Goal: Task Accomplishment & Management: Manage account settings

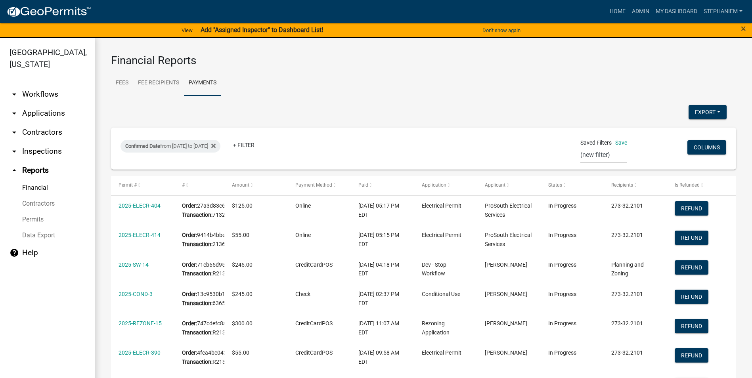
select select "0: null"
select select "3: 100"
click at [644, 13] on link "Admin" at bounding box center [641, 11] width 24 height 15
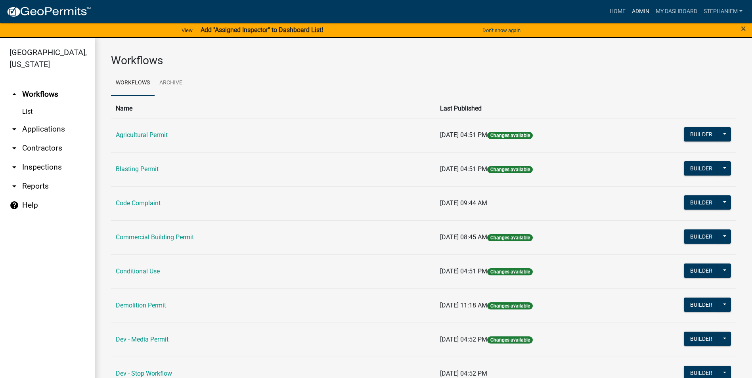
click at [643, 8] on link "Admin" at bounding box center [641, 11] width 24 height 15
click at [68, 133] on link "arrow_drop_down Applications" at bounding box center [47, 129] width 95 height 19
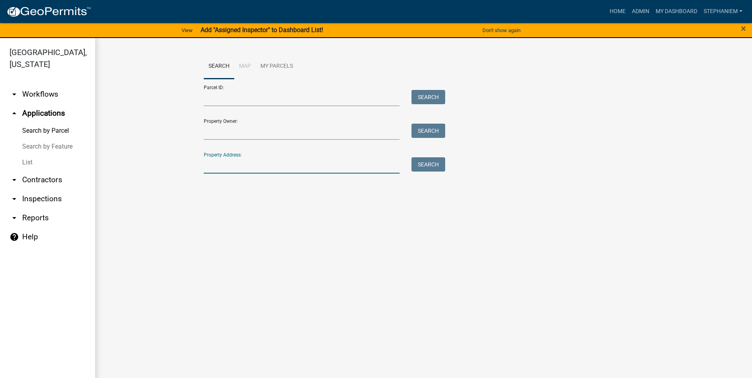
click at [235, 168] on input "Property Address:" at bounding box center [302, 165] width 196 height 16
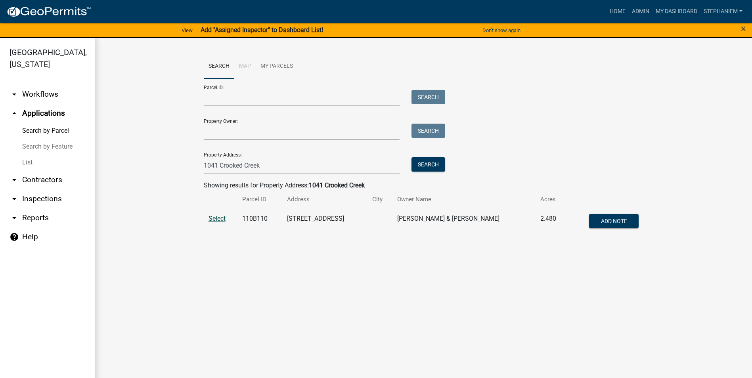
click at [211, 216] on span "Select" at bounding box center [217, 219] width 17 height 8
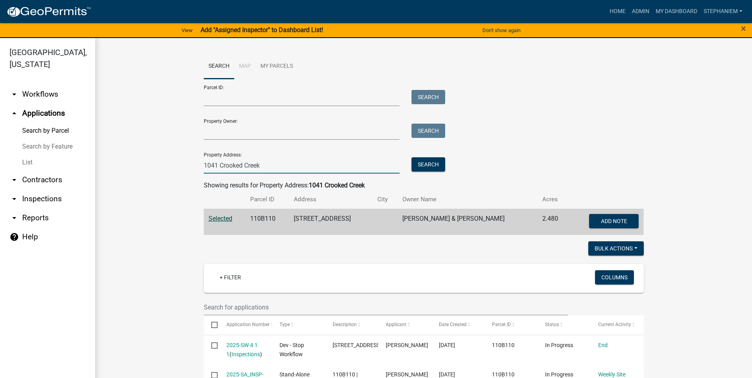
click at [282, 170] on input "1041 Crooked Creek" at bounding box center [302, 165] width 196 height 16
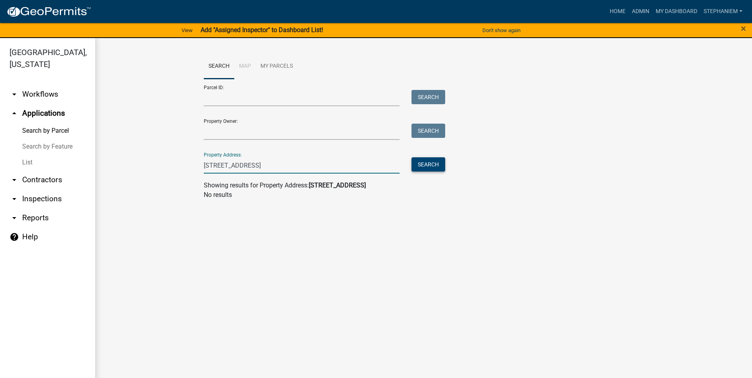
click at [425, 165] on button "Search" at bounding box center [429, 164] width 34 height 14
drag, startPoint x: 246, startPoint y: 170, endPoint x: 223, endPoint y: 174, distance: 22.9
click at [223, 174] on wm-search-parcel-data-activity-input "Search Map My Parcels Parcel ID: Search Property Owner: Search Property Address…" at bounding box center [424, 127] width 440 height 146
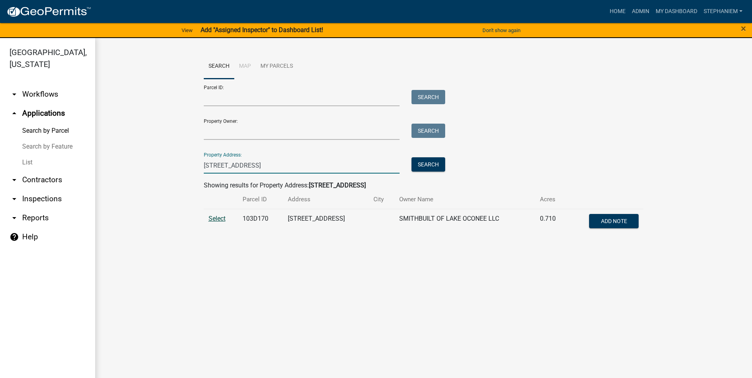
type input "[STREET_ADDRESS]"
click at [223, 220] on span "Select" at bounding box center [217, 219] width 17 height 8
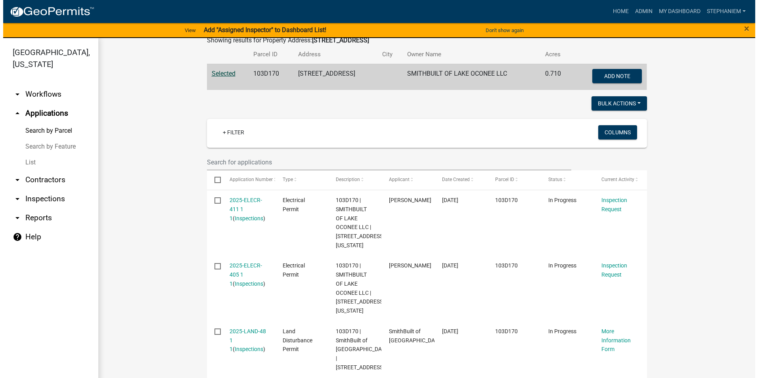
scroll to position [222, 0]
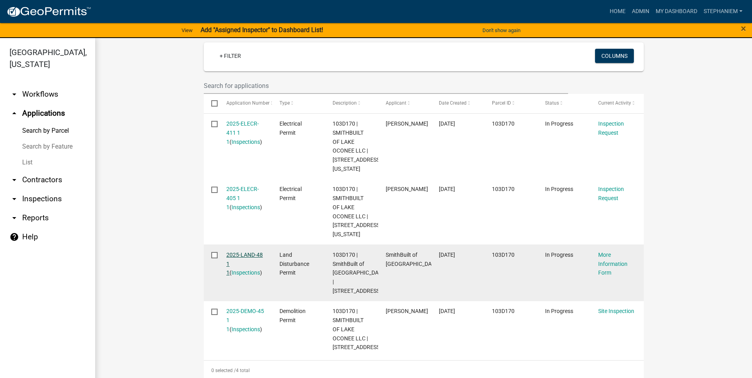
click at [235, 257] on link "2025-LAND-48 1 1" at bounding box center [244, 264] width 36 height 25
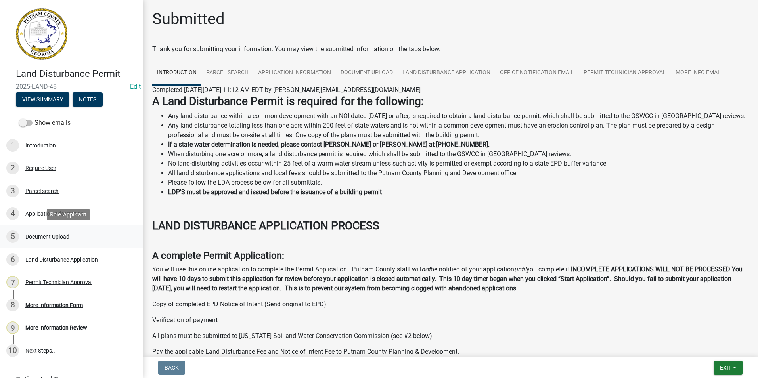
click at [64, 245] on link "5 Document Upload" at bounding box center [71, 236] width 143 height 23
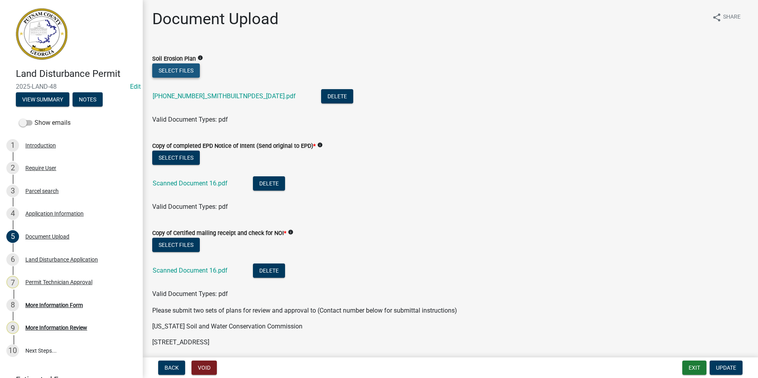
click at [187, 68] on button "Select files" at bounding box center [176, 70] width 48 height 14
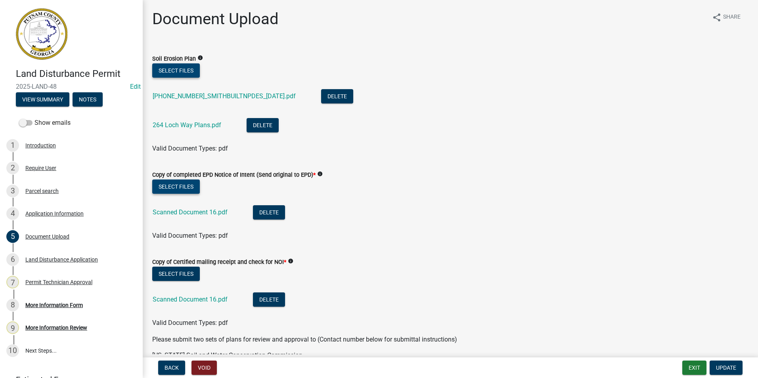
scroll to position [40, 0]
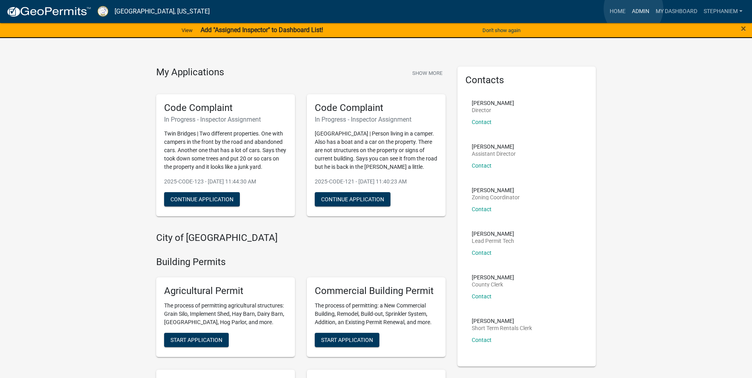
click at [634, 9] on link "Admin" at bounding box center [641, 11] width 24 height 15
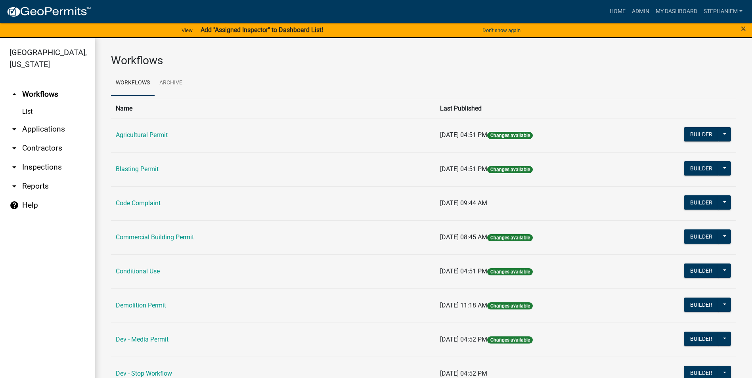
click at [41, 128] on link "arrow_drop_down Applications" at bounding box center [47, 129] width 95 height 19
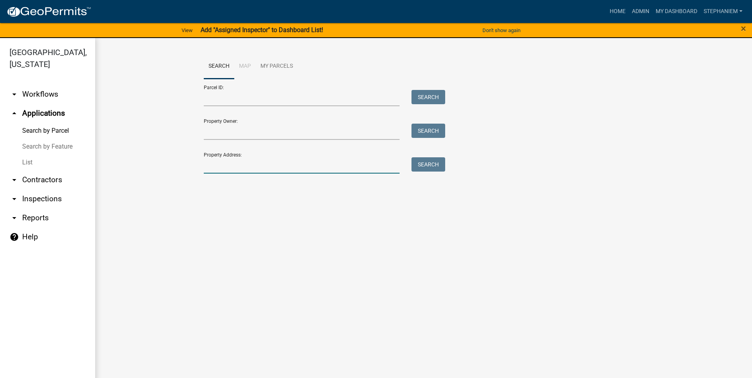
click at [254, 166] on input "Property Address:" at bounding box center [302, 165] width 196 height 16
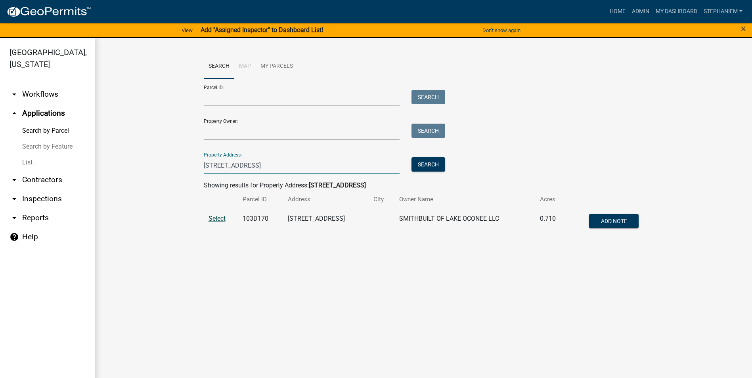
type input "[STREET_ADDRESS]"
click at [223, 217] on span "Select" at bounding box center [217, 219] width 17 height 8
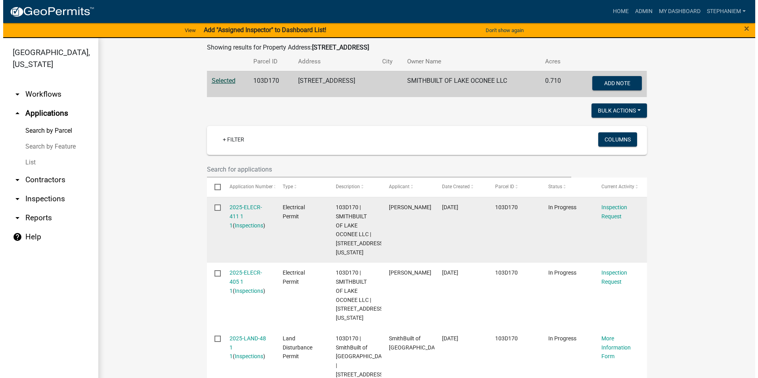
scroll to position [159, 0]
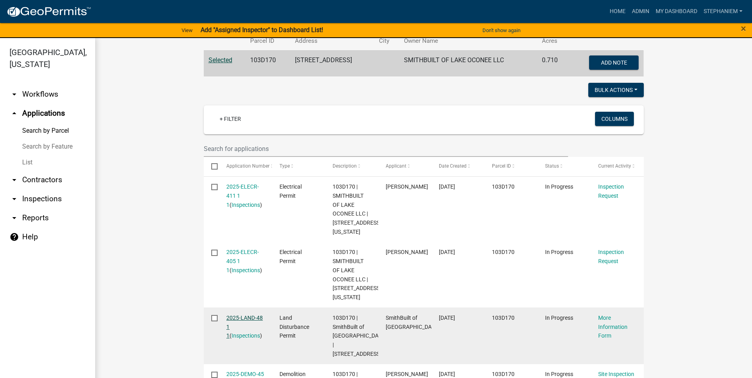
click at [250, 316] on link "2025-LAND-48 1 1" at bounding box center [244, 327] width 36 height 25
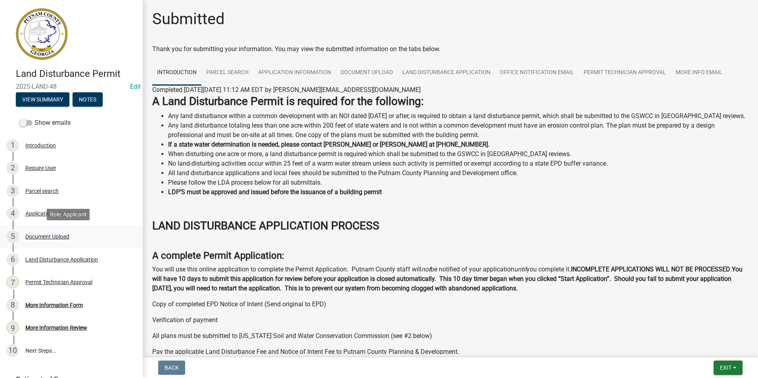
click at [69, 235] on div "Document Upload" at bounding box center [47, 237] width 44 height 6
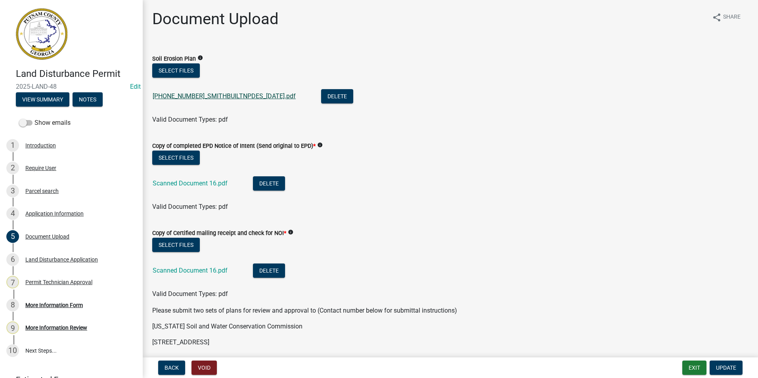
click at [205, 99] on link "[PHONE_NUMBER]_SMITHBUILTNPDES_[DATE].pdf" at bounding box center [224, 96] width 143 height 8
click at [180, 69] on button "Select files" at bounding box center [176, 70] width 48 height 14
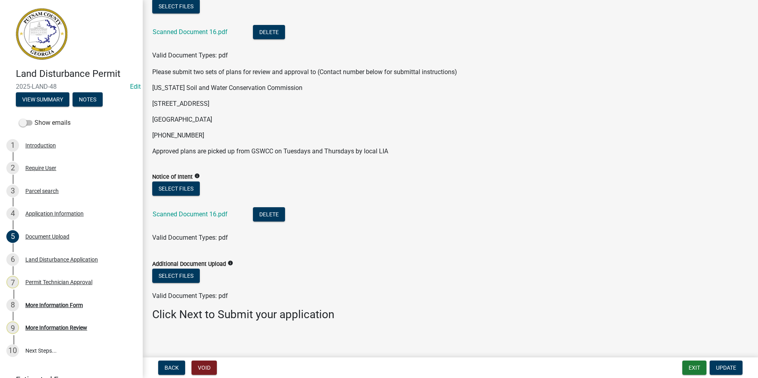
scroll to position [272, 0]
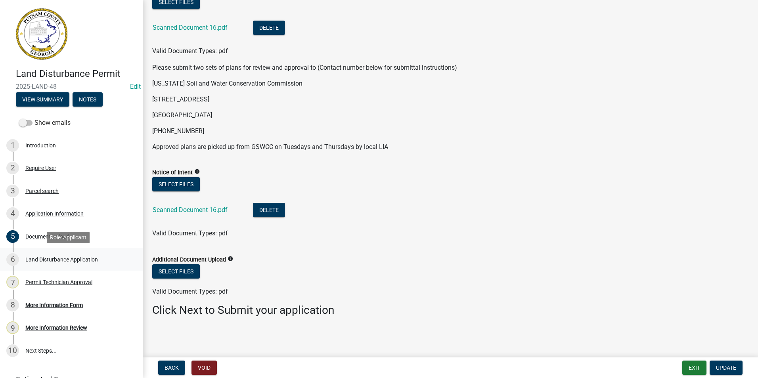
click at [86, 257] on div "Land Disturbance Application" at bounding box center [61, 260] width 73 height 6
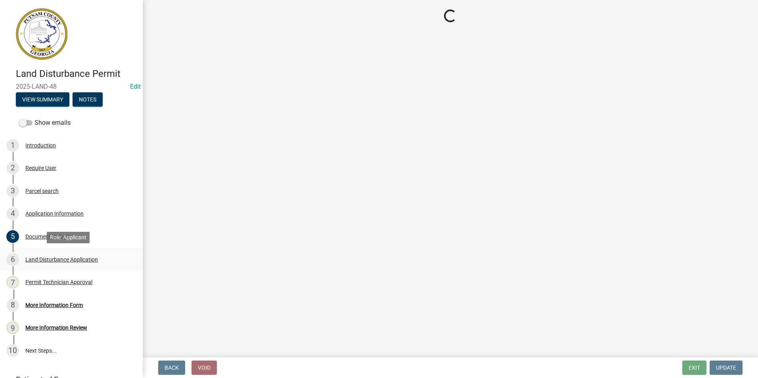
scroll to position [0, 0]
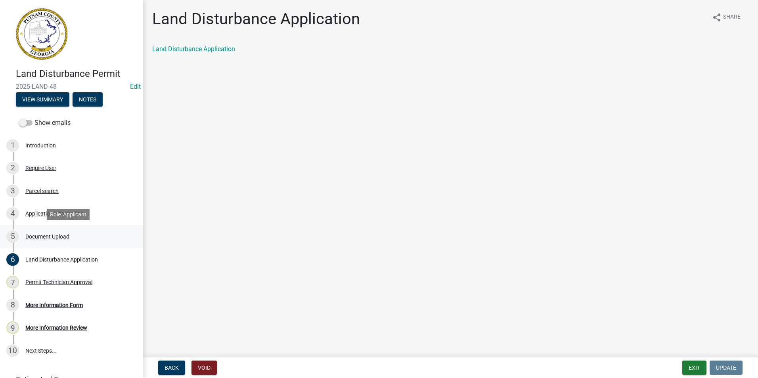
click at [55, 238] on div "Document Upload" at bounding box center [47, 237] width 44 height 6
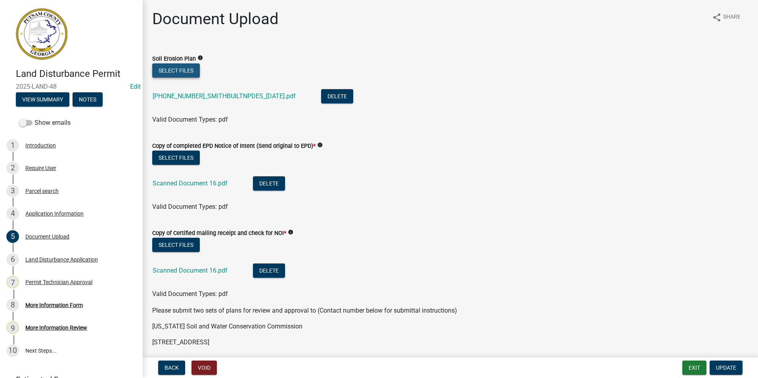
click at [191, 67] on button "Select files" at bounding box center [176, 70] width 48 height 14
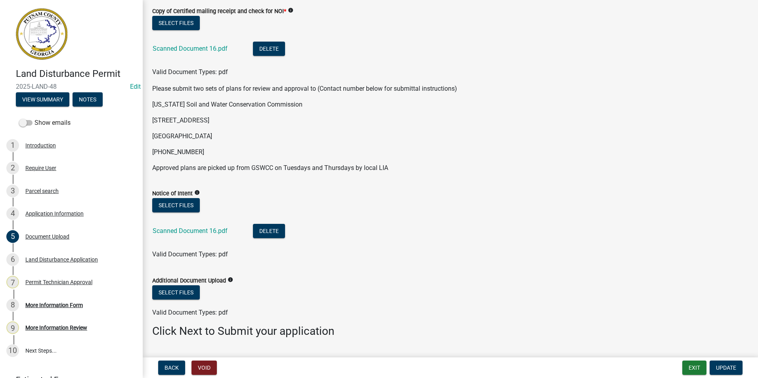
scroll to position [251, 0]
click at [184, 292] on button "Select files" at bounding box center [176, 292] width 48 height 14
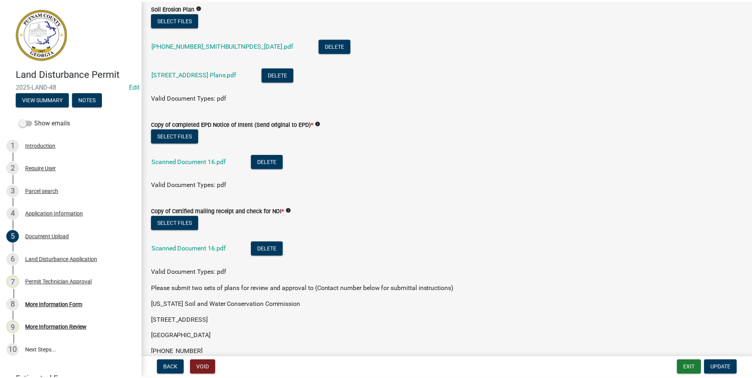
scroll to position [0, 0]
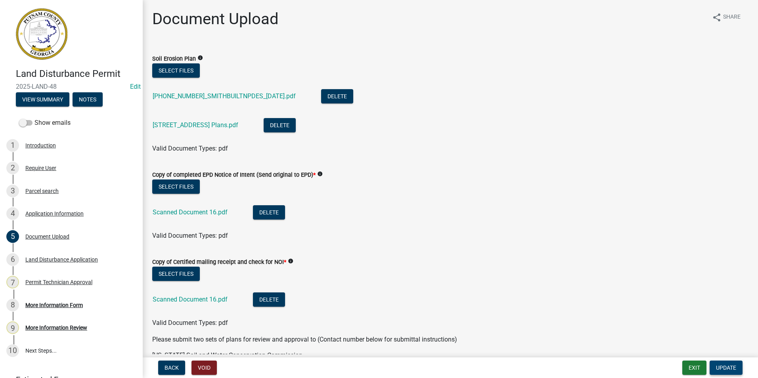
click at [720, 366] on span "Update" at bounding box center [726, 368] width 20 height 6
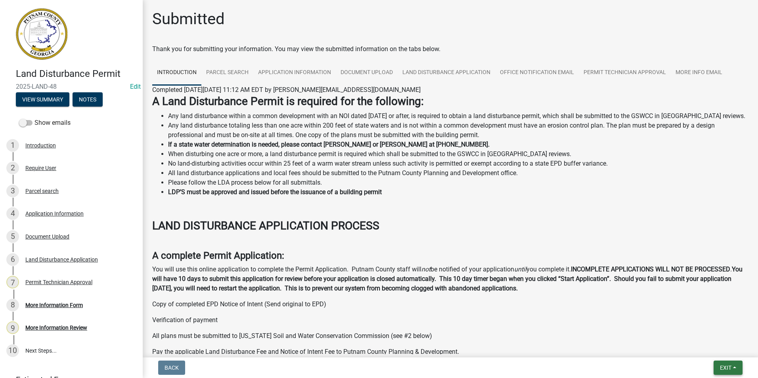
click at [741, 364] on button "Exit" at bounding box center [728, 368] width 29 height 14
click at [734, 353] on button "Save & Exit" at bounding box center [710, 347] width 63 height 19
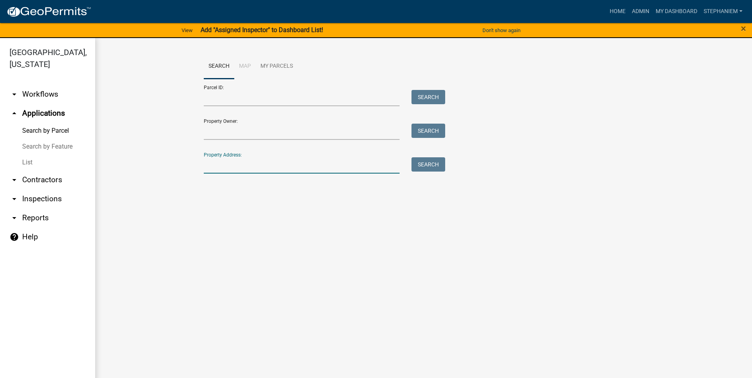
click at [213, 160] on input "Property Address:" at bounding box center [302, 165] width 196 height 16
type input "[STREET_ADDRESS]"
type input "24"
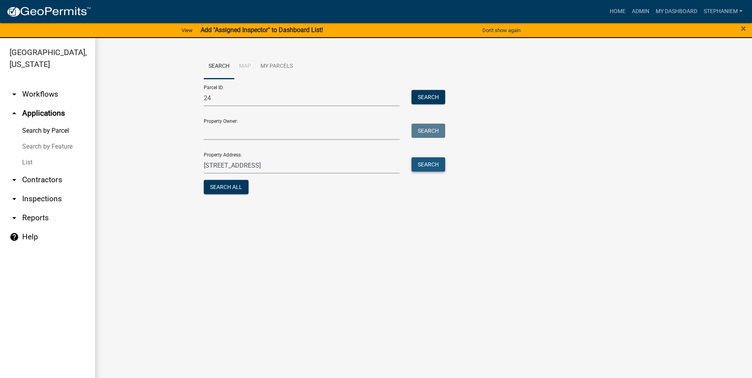
click at [432, 163] on button "Search" at bounding box center [429, 164] width 34 height 14
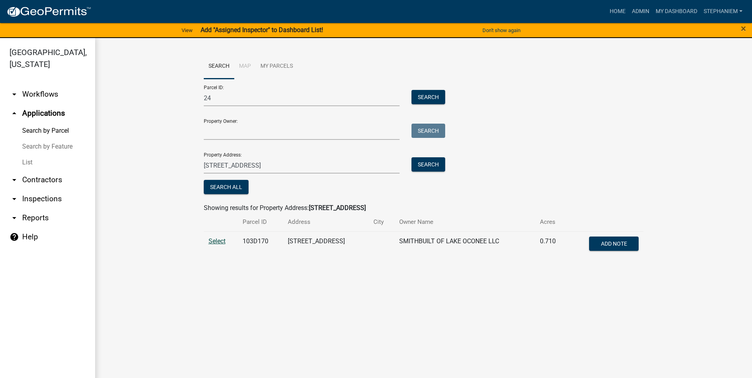
click at [219, 242] on span "Select" at bounding box center [217, 242] width 17 height 8
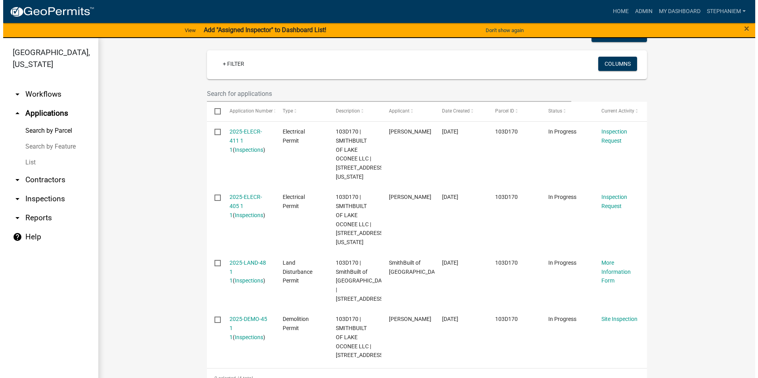
scroll to position [244, 0]
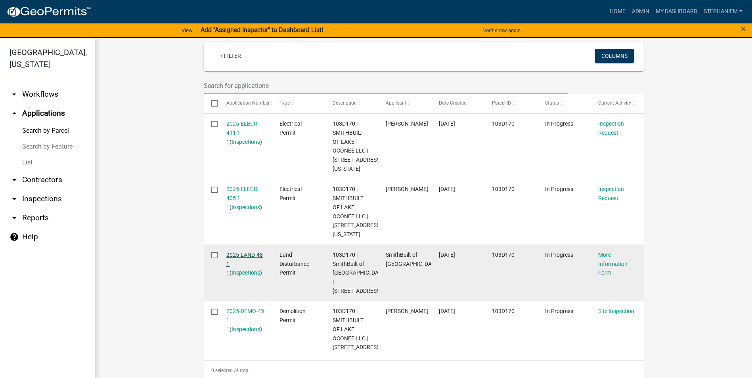
click at [239, 254] on link "2025-LAND-48 1 1" at bounding box center [244, 264] width 36 height 25
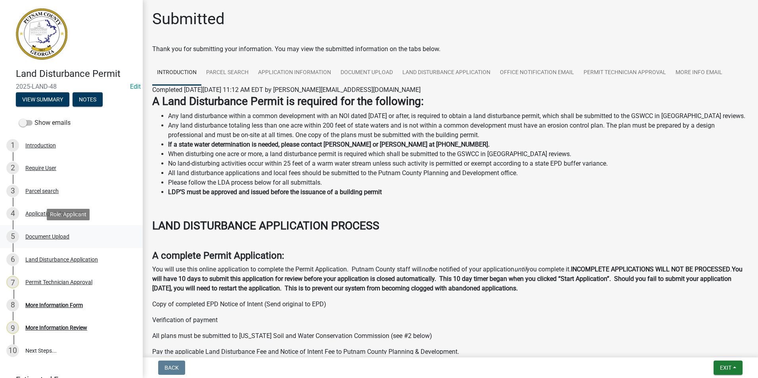
click at [39, 235] on div "Document Upload" at bounding box center [47, 237] width 44 height 6
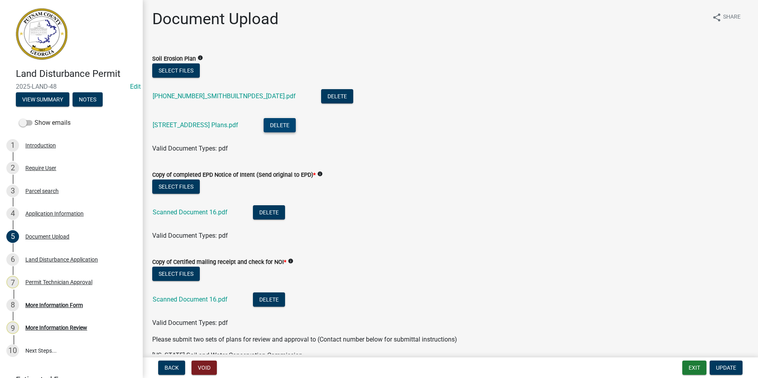
click at [290, 128] on button "Delete" at bounding box center [280, 125] width 32 height 14
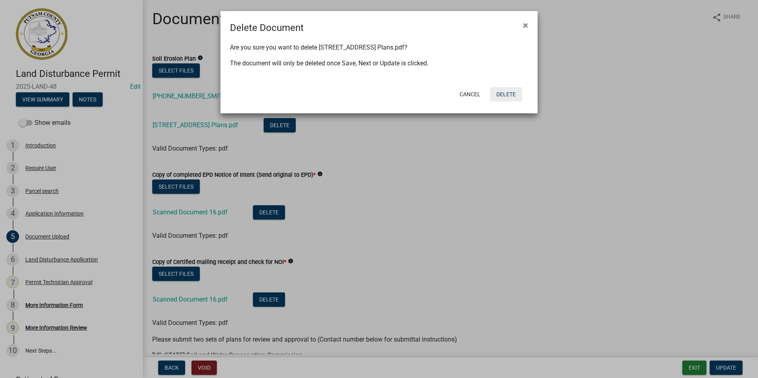
click at [511, 100] on button "Delete" at bounding box center [506, 94] width 32 height 14
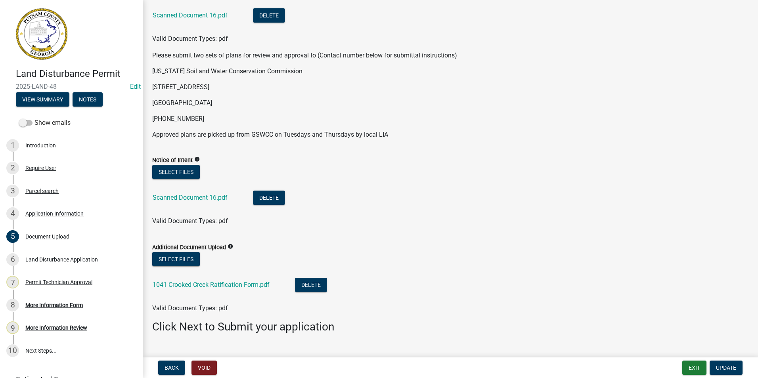
scroll to position [272, 0]
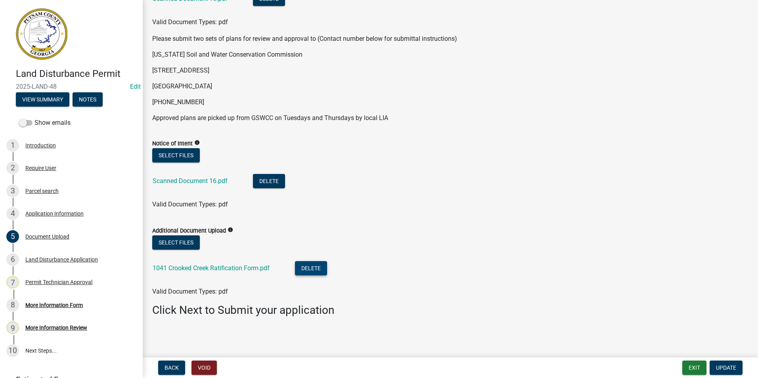
click at [320, 270] on button "Delete" at bounding box center [311, 268] width 32 height 14
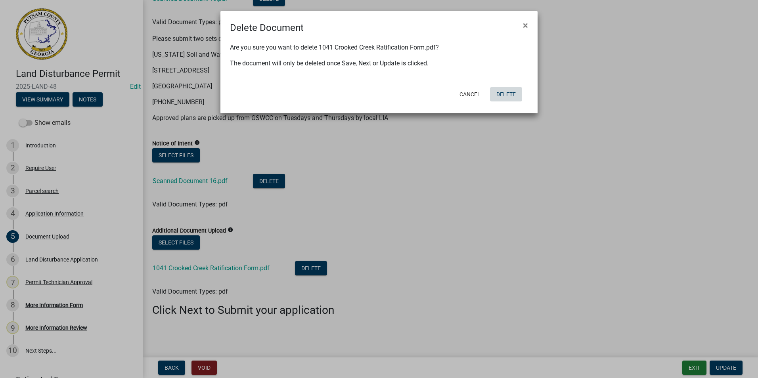
click at [503, 96] on button "Delete" at bounding box center [506, 94] width 32 height 14
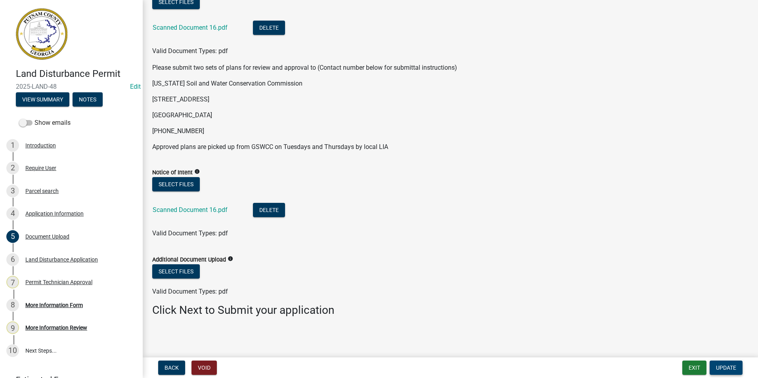
click at [725, 370] on span "Update" at bounding box center [726, 368] width 20 height 6
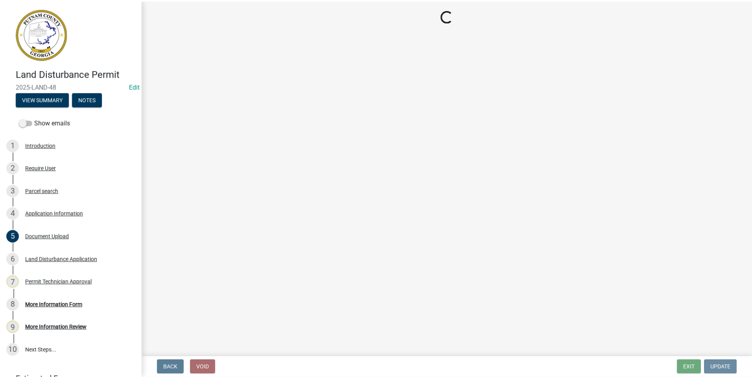
scroll to position [0, 0]
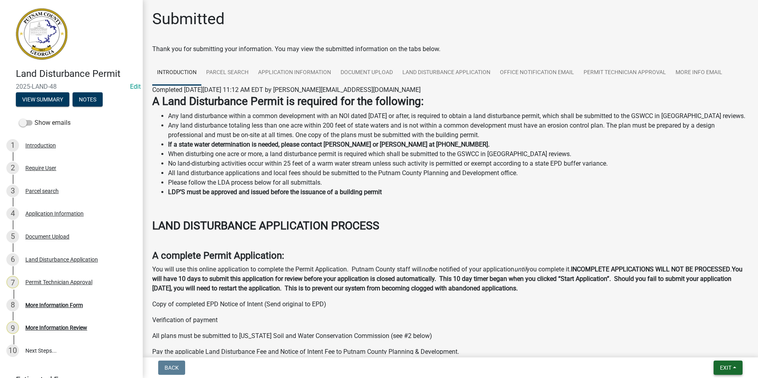
click at [724, 365] on span "Exit" at bounding box center [725, 368] width 11 height 6
click at [720, 345] on button "Save & Exit" at bounding box center [710, 347] width 63 height 19
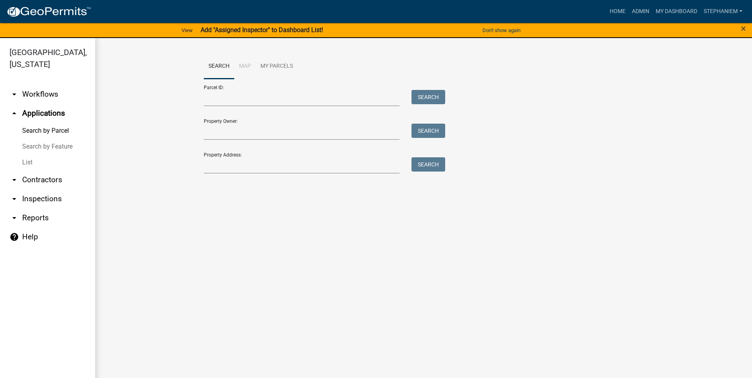
click at [35, 198] on link "arrow_drop_down Inspections" at bounding box center [47, 199] width 95 height 19
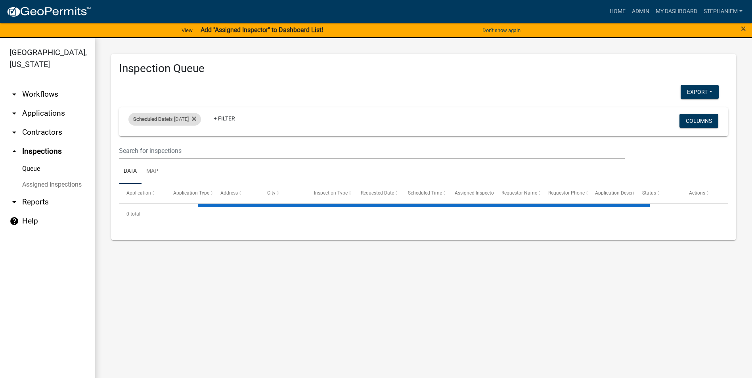
select select "3: 100"
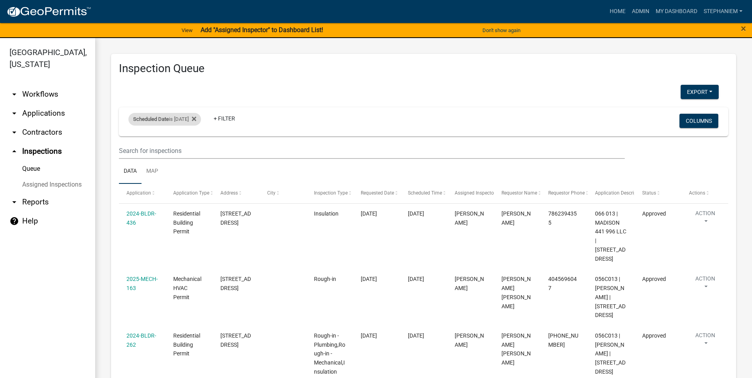
click at [165, 119] on span "Scheduled Date" at bounding box center [151, 119] width 36 height 6
click at [196, 116] on icon at bounding box center [194, 119] width 4 height 6
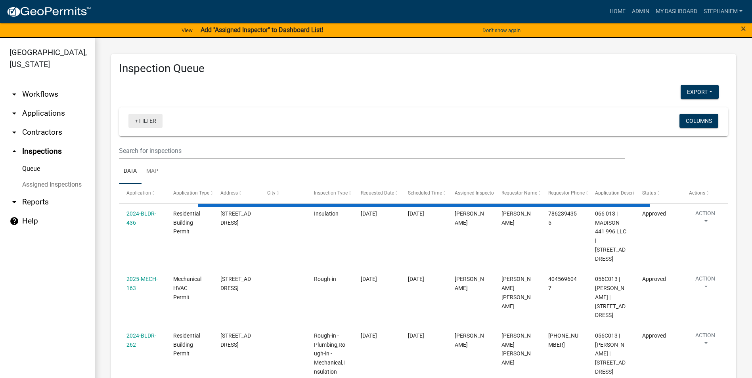
click at [134, 119] on link "+ Filter" at bounding box center [145, 121] width 34 height 14
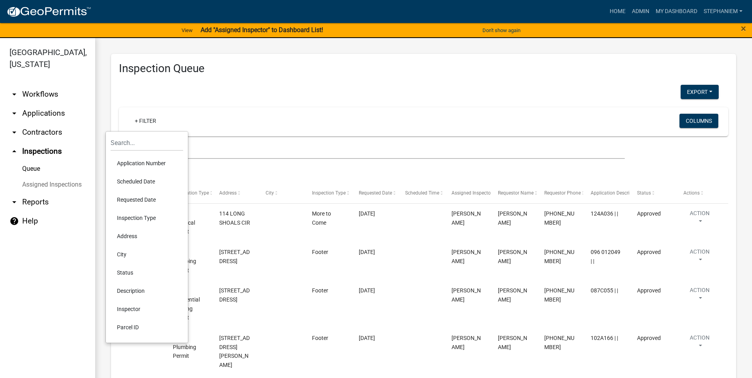
click at [145, 200] on li "Requested Date" at bounding box center [147, 200] width 73 height 18
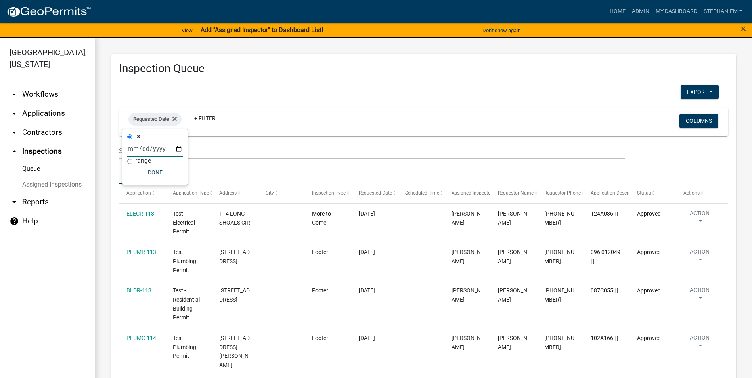
click at [177, 146] on input "date" at bounding box center [155, 149] width 56 height 16
type input "[DATE]"
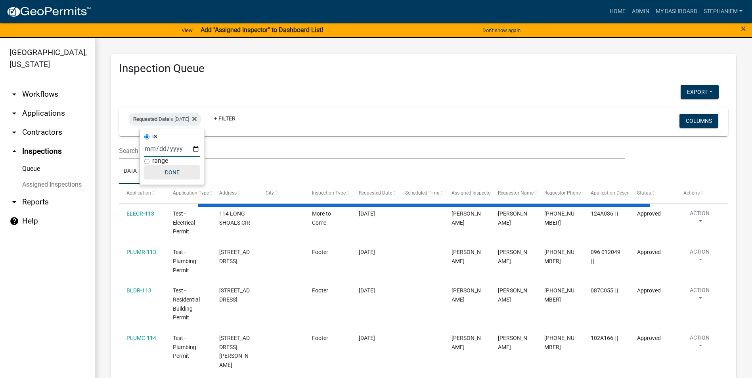
click at [172, 174] on button "Done" at bounding box center [172, 172] width 56 height 14
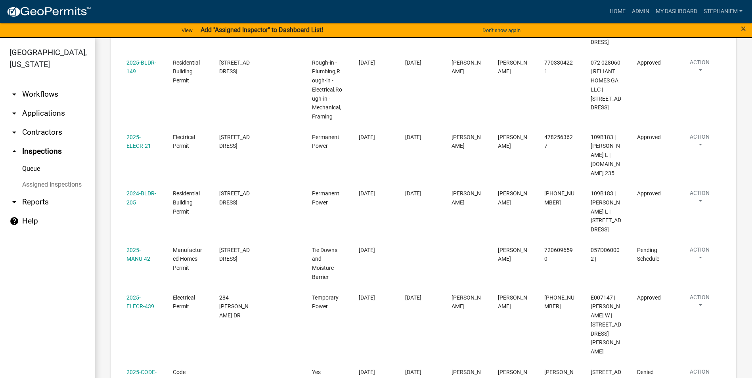
scroll to position [578, 0]
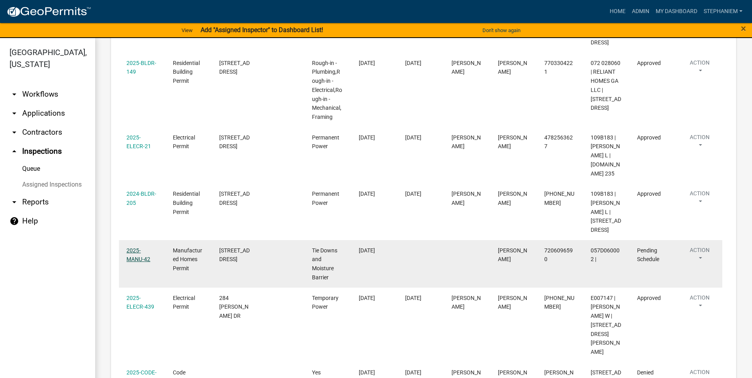
click at [140, 247] on link "2025-MANU-42" at bounding box center [138, 254] width 24 height 15
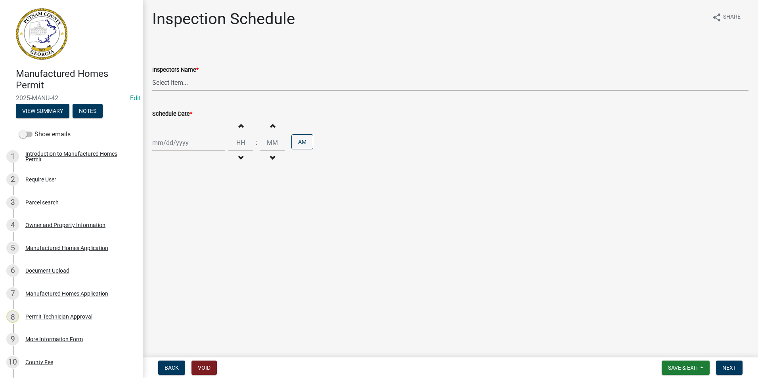
click at [182, 85] on select "Select Item... mrivera ([PERSON_NAME]) jstokes ([PERSON_NAME]) asmith105 ([PERS…" at bounding box center [450, 83] width 596 height 16
select select "07642ab0-564c-47bb-824b-0ccf2da83593"
click at [152, 75] on select "Select Item... mrivera ([PERSON_NAME]) jstokes ([PERSON_NAME]) asmith105 ([PERS…" at bounding box center [450, 83] width 596 height 16
click at [174, 147] on div at bounding box center [188, 143] width 73 height 16
select select "8"
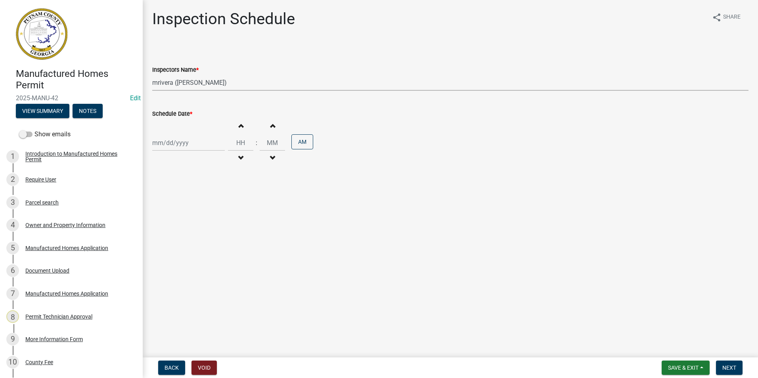
select select "2025"
click at [215, 211] on div "15" at bounding box center [211, 210] width 13 height 13
type input "[DATE]"
click at [726, 366] on span "Next" at bounding box center [729, 368] width 14 height 6
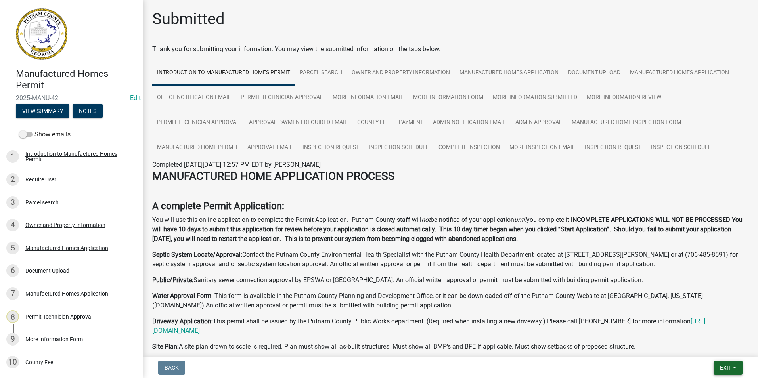
click at [726, 366] on span "Exit" at bounding box center [725, 368] width 11 height 6
click at [715, 345] on button "Save & Exit" at bounding box center [710, 347] width 63 height 19
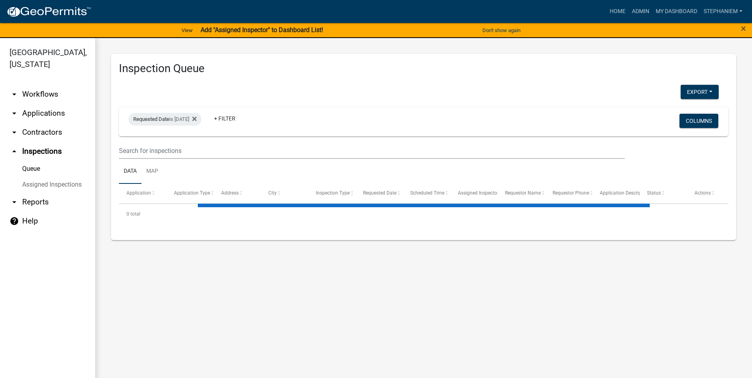
select select "3: 100"
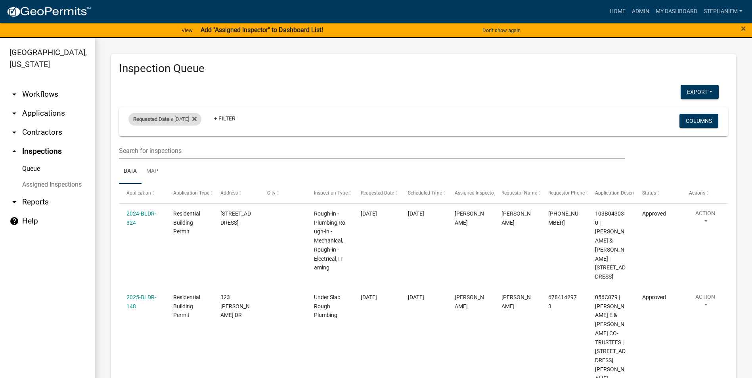
click at [184, 115] on div "Requested Date is [DATE]" at bounding box center [164, 119] width 73 height 13
click at [197, 153] on input "[DATE]" at bounding box center [172, 149] width 56 height 16
type input "[DATE]"
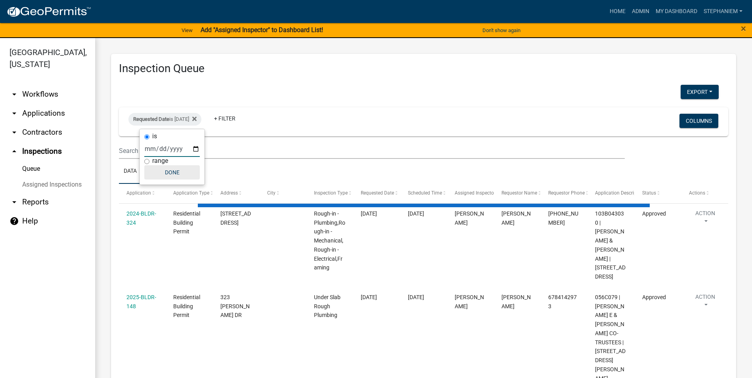
click at [169, 179] on button "Done" at bounding box center [172, 172] width 56 height 14
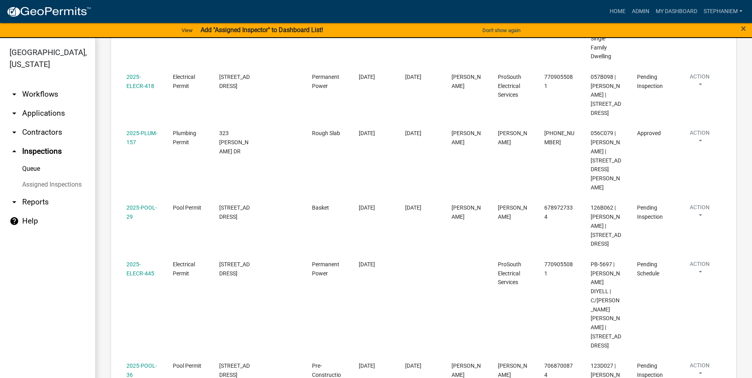
scroll to position [555, 0]
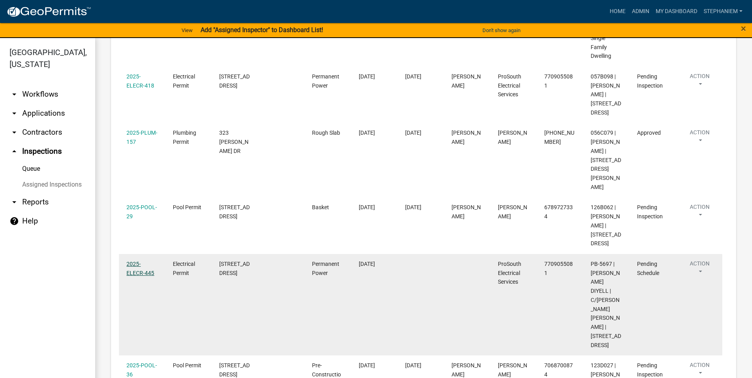
click at [134, 261] on link "2025-ELECR-445" at bounding box center [140, 268] width 28 height 15
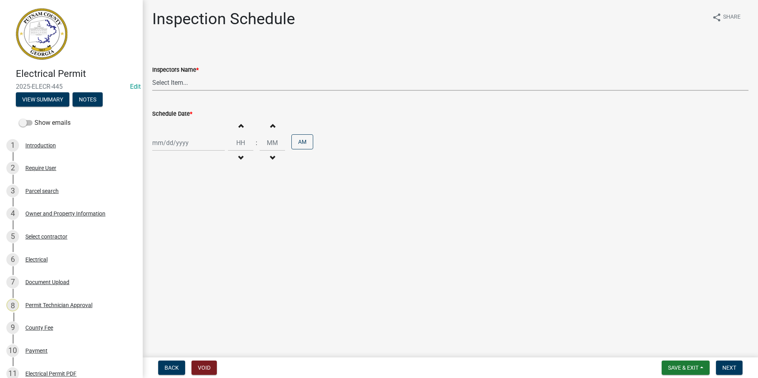
click at [178, 79] on select "Select Item... mrivera ([PERSON_NAME]) jstokes ([PERSON_NAME]) asmith105 ([PERS…" at bounding box center [450, 83] width 596 height 16
select select "07642ab0-564c-47bb-824b-0ccf2da83593"
click at [152, 75] on select "Select Item... mrivera ([PERSON_NAME]) jstokes ([PERSON_NAME]) asmith105 ([PERS…" at bounding box center [450, 83] width 596 height 16
select select "8"
select select "2025"
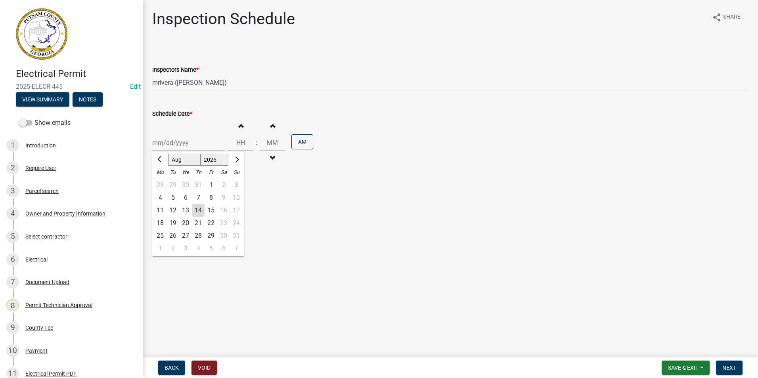
click at [176, 143] on div "[PERSON_NAME] Feb Mar Apr [PERSON_NAME][DATE] Oct Nov [DATE] 1526 1527 1528 152…" at bounding box center [188, 143] width 73 height 16
click at [211, 211] on div "15" at bounding box center [211, 210] width 13 height 13
type input "[DATE]"
click at [740, 370] on button "Next" at bounding box center [729, 368] width 27 height 14
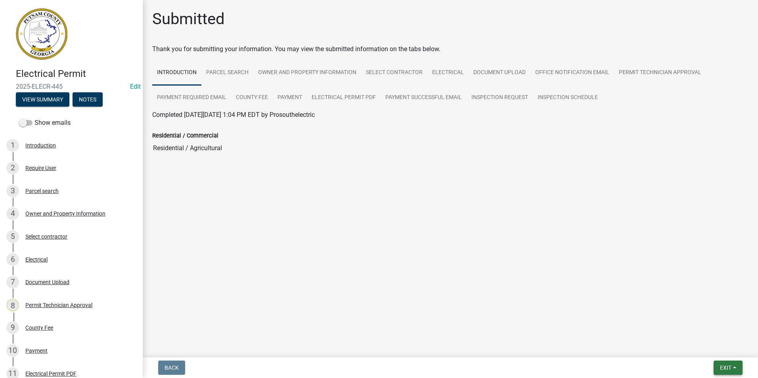
click at [729, 369] on span "Exit" at bounding box center [725, 368] width 11 height 6
click at [718, 343] on button "Save & Exit" at bounding box center [710, 347] width 63 height 19
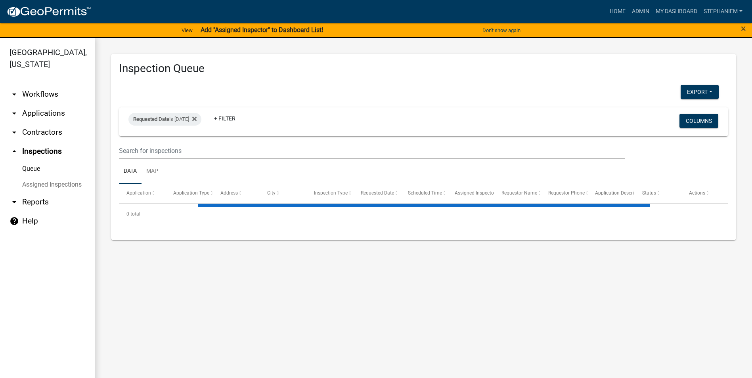
select select "3: 100"
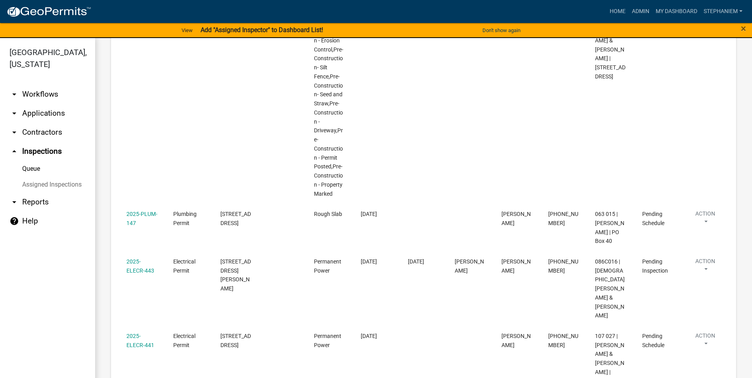
scroll to position [910, 0]
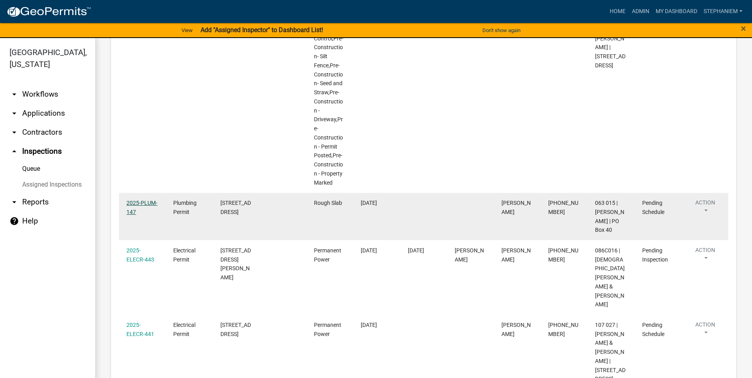
click at [140, 200] on link "2025-PLUM-147" at bounding box center [141, 207] width 31 height 15
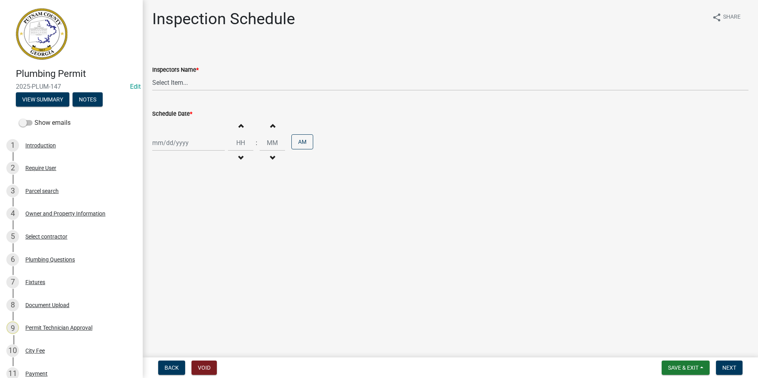
click at [231, 92] on wm-data-entity-input "Inspectors Name * Select Item... mrivera ([PERSON_NAME]) jstokes ([PERSON_NAME]…" at bounding box center [450, 71] width 596 height 54
click at [232, 84] on select "Select Item... mrivera ([PERSON_NAME]) jstokes ([PERSON_NAME]) asmith105 ([PERS…" at bounding box center [450, 83] width 596 height 16
select select "07642ab0-564c-47bb-824b-0ccf2da83593"
click at [152, 75] on select "Select Item... mrivera ([PERSON_NAME]) jstokes ([PERSON_NAME]) asmith105 ([PERS…" at bounding box center [450, 83] width 596 height 16
click at [197, 140] on div at bounding box center [188, 143] width 73 height 16
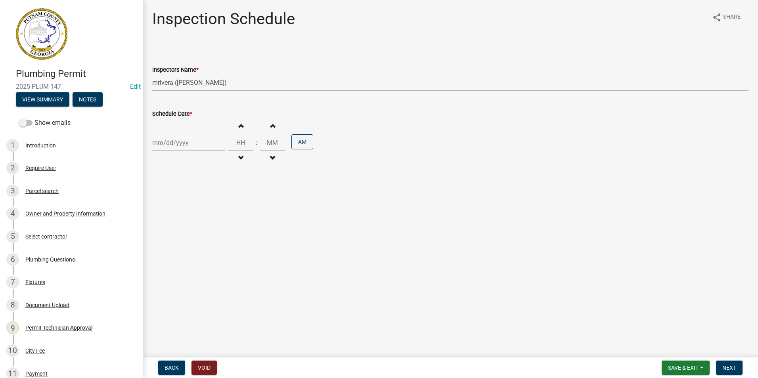
select select "8"
select select "2025"
click at [211, 207] on div "15" at bounding box center [211, 210] width 13 height 13
type input "[DATE]"
click at [740, 365] on button "Next" at bounding box center [729, 368] width 27 height 14
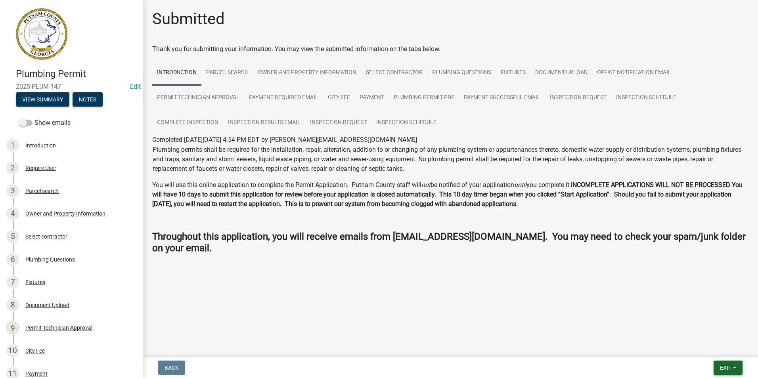
click at [737, 374] on button "Exit" at bounding box center [728, 368] width 29 height 14
click at [727, 350] on button "Save & Exit" at bounding box center [710, 347] width 63 height 19
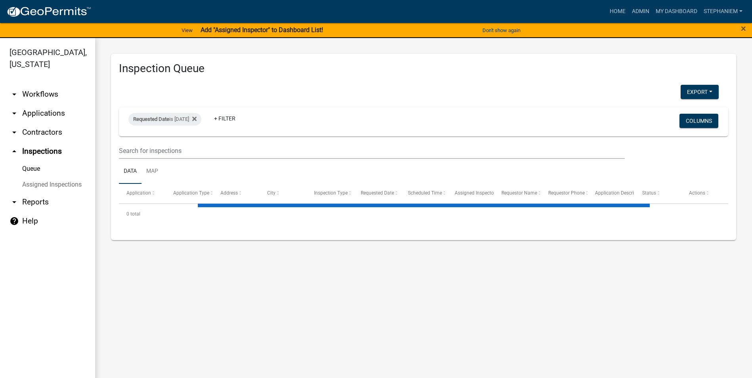
select select "3: 100"
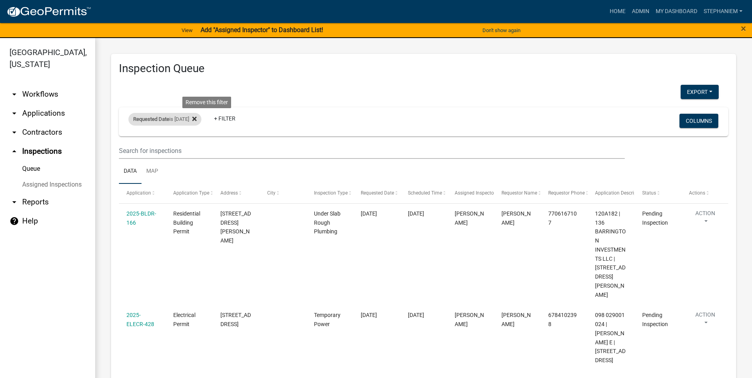
click at [197, 119] on icon at bounding box center [194, 119] width 4 height 6
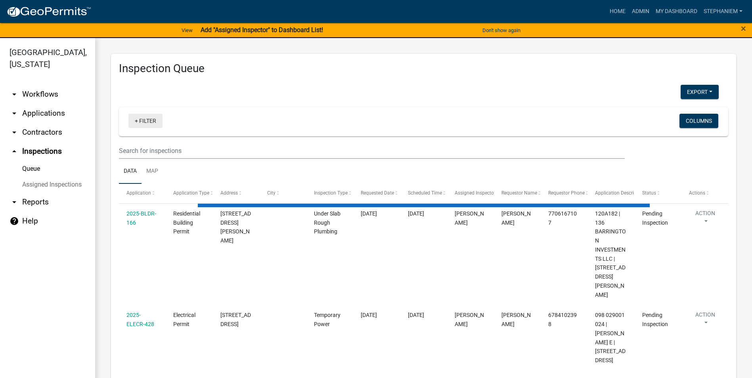
click at [143, 118] on link "+ Filter" at bounding box center [145, 121] width 34 height 14
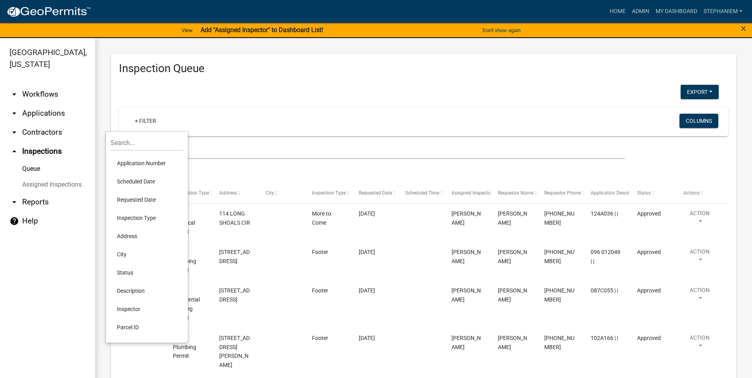
click at [137, 182] on li "Scheduled Date" at bounding box center [147, 181] width 73 height 18
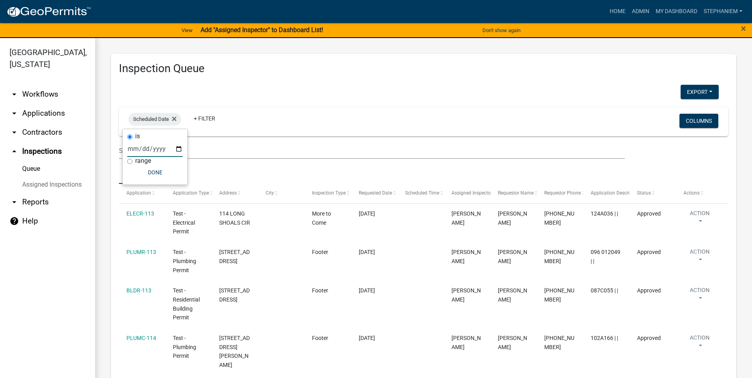
click at [178, 152] on input "date" at bounding box center [155, 149] width 56 height 16
type input "[DATE]"
click at [157, 170] on button "Done" at bounding box center [172, 172] width 56 height 14
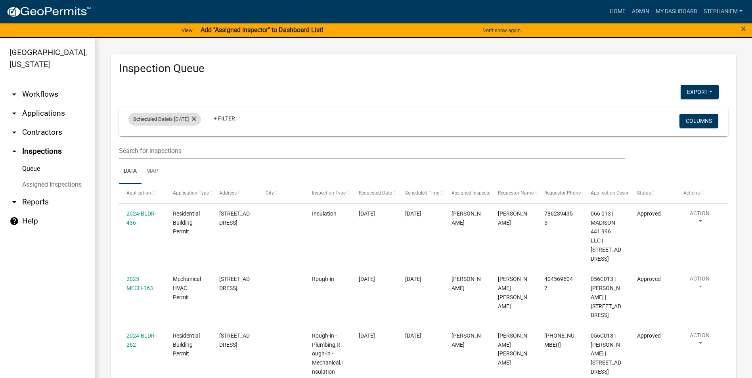
drag, startPoint x: 169, startPoint y: 121, endPoint x: 172, endPoint y: 124, distance: 4.8
click at [169, 121] on span "Scheduled Date" at bounding box center [151, 119] width 36 height 6
click at [201, 115] on div "Scheduled Date is [DATE] Remove this filter" at bounding box center [164, 119] width 73 height 13
click at [196, 120] on icon at bounding box center [194, 119] width 4 height 4
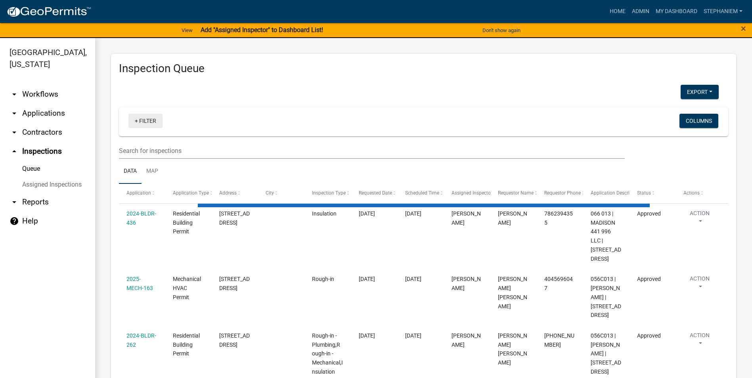
click at [146, 122] on link "+ Filter" at bounding box center [145, 121] width 34 height 14
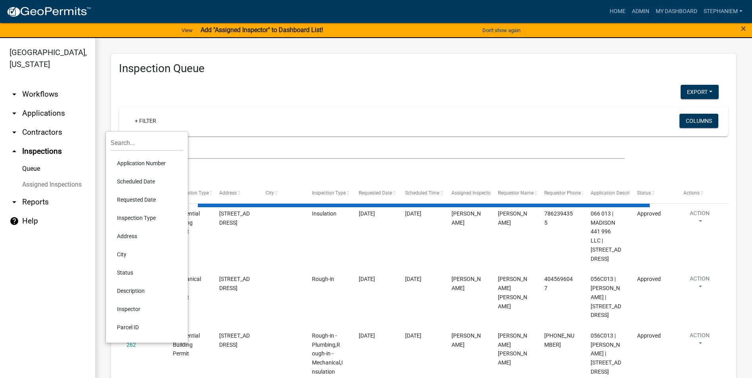
click at [150, 199] on li "Requested Date" at bounding box center [147, 200] width 73 height 18
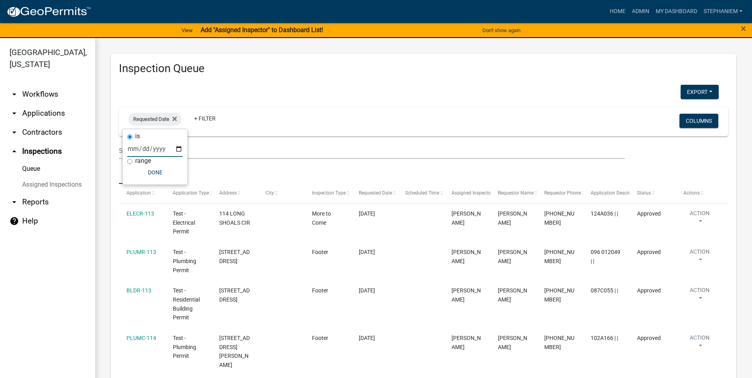
click at [178, 146] on input "date" at bounding box center [155, 149] width 56 height 16
type input "[DATE]"
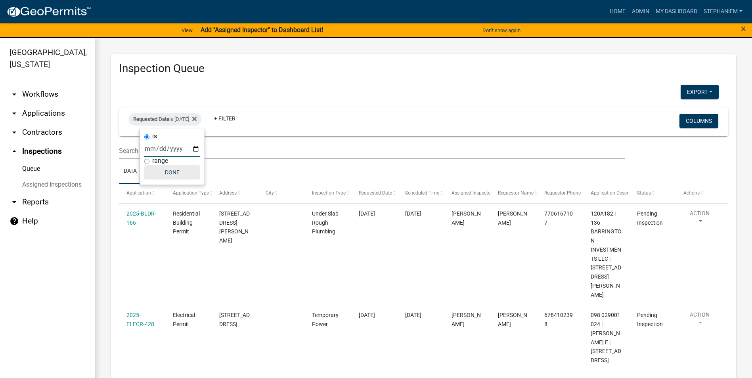
click at [165, 174] on button "Done" at bounding box center [172, 172] width 56 height 14
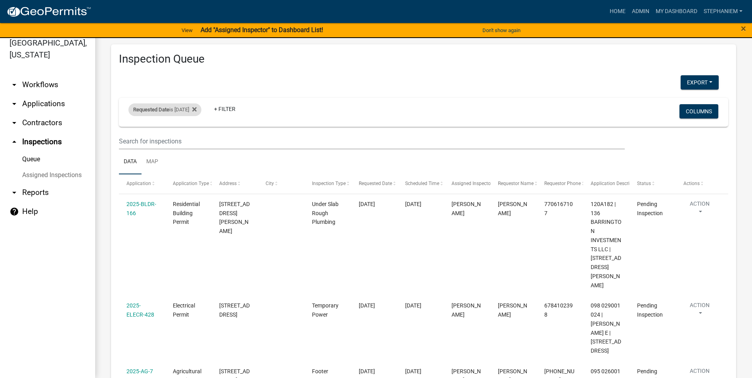
click at [174, 110] on div "Requested Date is [DATE]" at bounding box center [164, 109] width 73 height 13
click at [197, 140] on input "[DATE]" at bounding box center [172, 139] width 56 height 16
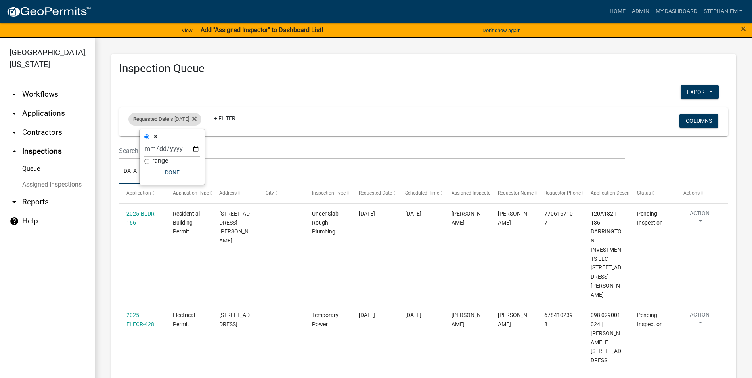
click at [180, 118] on div "Requested Date is [DATE]" at bounding box center [164, 119] width 73 height 13
click at [189, 119] on div "Requested Date is [DATE]" at bounding box center [164, 119] width 73 height 13
click at [195, 148] on input "[DATE]" at bounding box center [172, 149] width 56 height 16
click at [197, 123] on fa-icon at bounding box center [193, 119] width 8 height 13
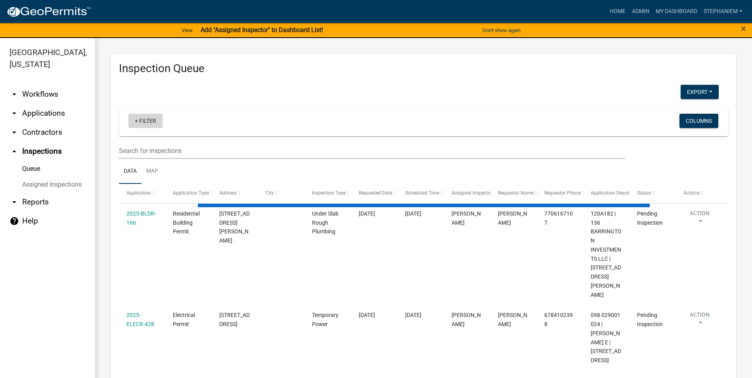
click at [154, 120] on link "+ Filter" at bounding box center [145, 121] width 34 height 14
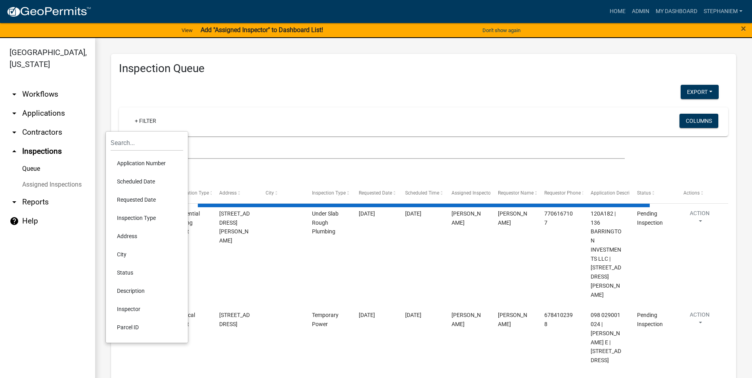
click at [155, 182] on li "Scheduled Date" at bounding box center [147, 181] width 73 height 18
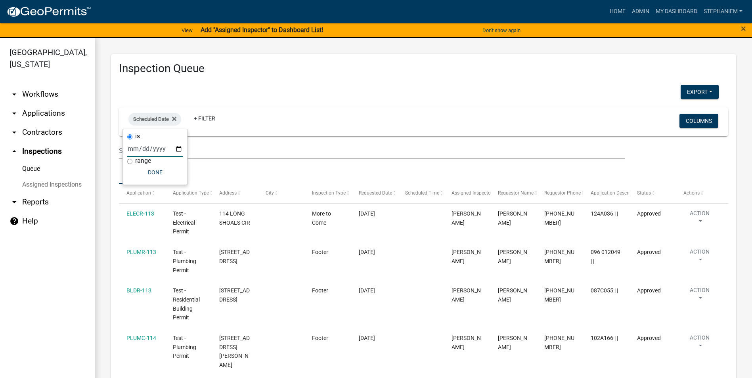
click at [177, 151] on input "date" at bounding box center [155, 149] width 56 height 16
type input "[DATE]"
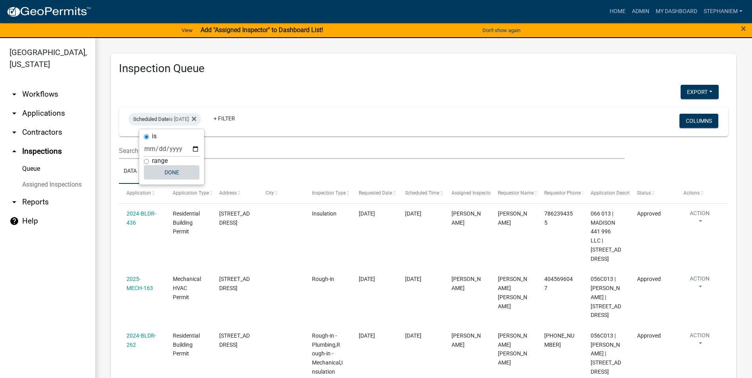
click at [178, 174] on button "Done" at bounding box center [172, 172] width 56 height 14
click at [196, 118] on icon at bounding box center [194, 119] width 4 height 4
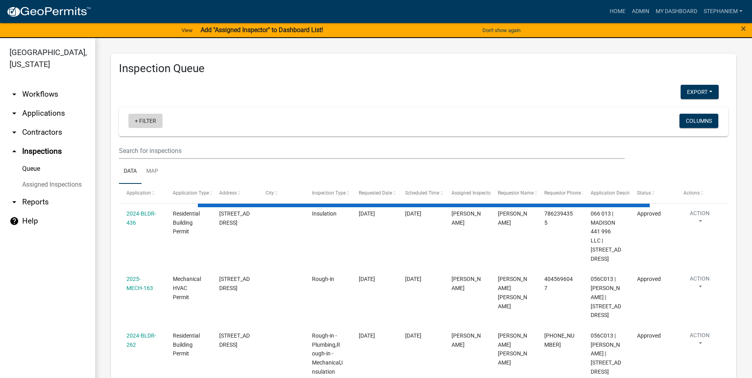
click at [145, 119] on link "+ Filter" at bounding box center [145, 121] width 34 height 14
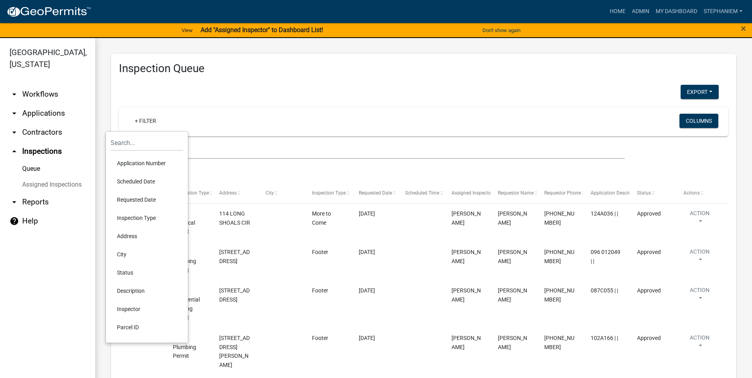
click at [154, 201] on li "Requested Date" at bounding box center [147, 200] width 73 height 18
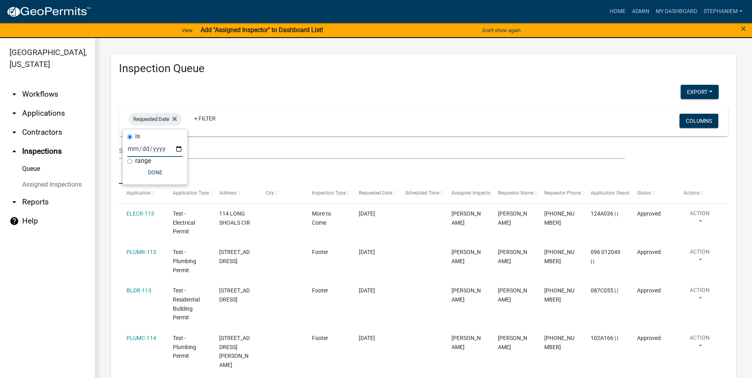
click at [177, 147] on input "date" at bounding box center [155, 149] width 56 height 16
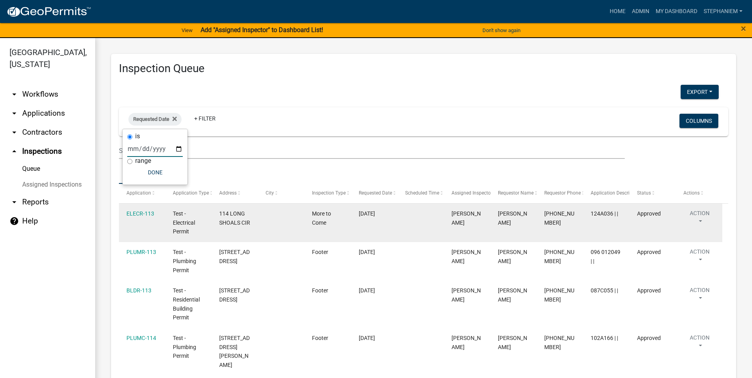
type input "[DATE]"
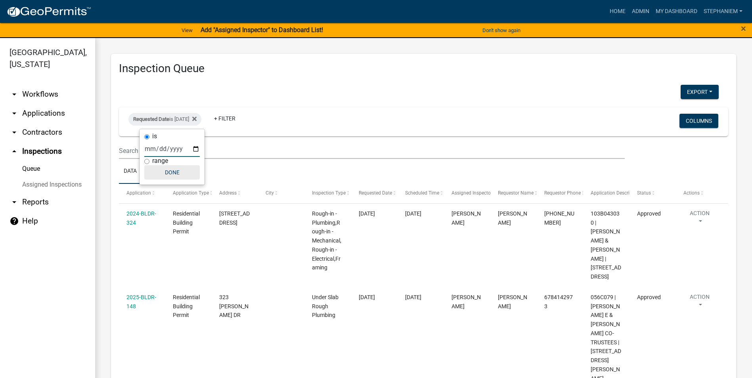
click at [172, 172] on button "Done" at bounding box center [172, 172] width 56 height 14
click at [195, 121] on div "Requested Date is [DATE]" at bounding box center [164, 119] width 73 height 13
click at [195, 149] on input "[DATE]" at bounding box center [172, 149] width 56 height 16
type input "[DATE]"
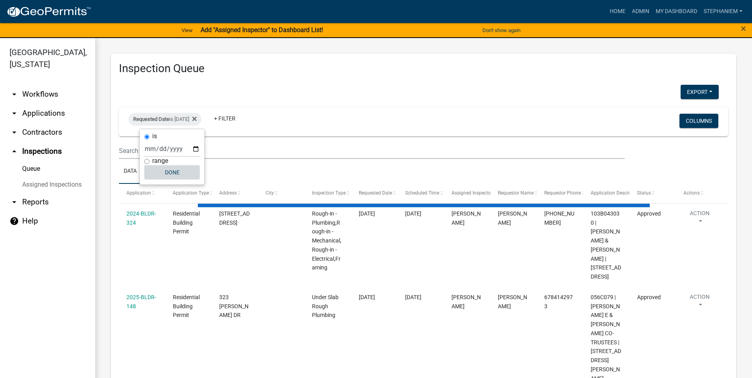
click at [182, 172] on button "Done" at bounding box center [172, 172] width 56 height 14
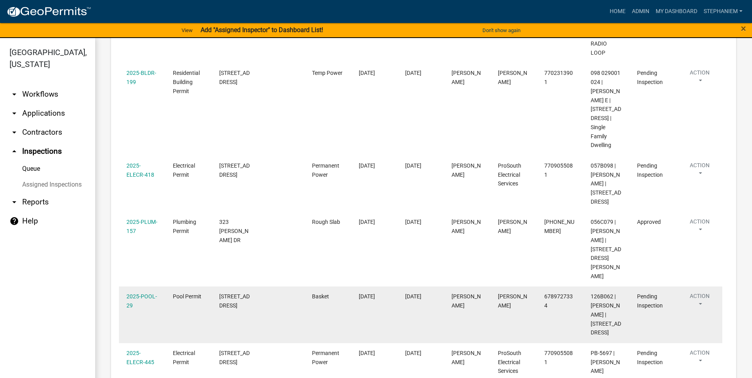
scroll to position [452, 0]
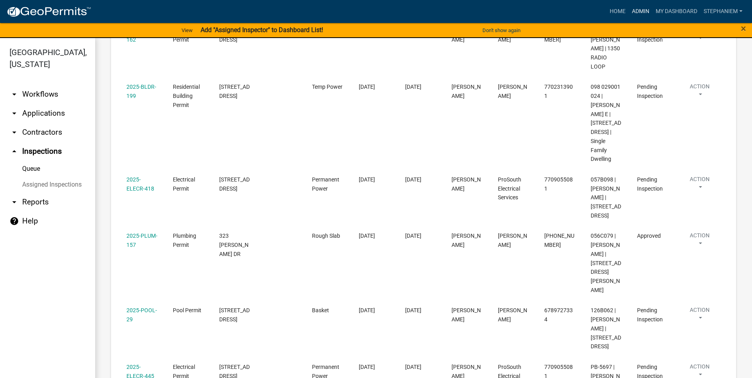
click at [631, 10] on link "Admin" at bounding box center [641, 11] width 24 height 15
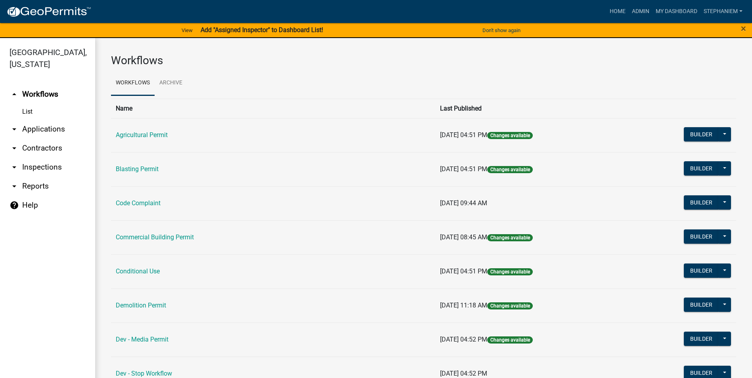
click at [162, 204] on td "Code Complaint" at bounding box center [273, 203] width 324 height 34
click at [157, 203] on link "Code Complaint" at bounding box center [138, 203] width 45 height 8
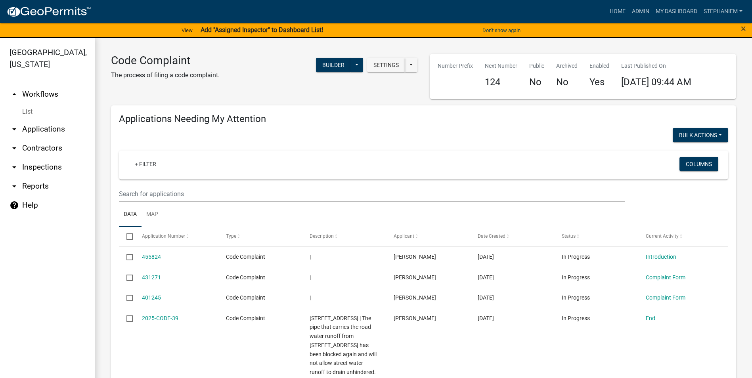
select select "3: 100"
click at [48, 168] on link "arrow_drop_down Inspections" at bounding box center [47, 167] width 95 height 19
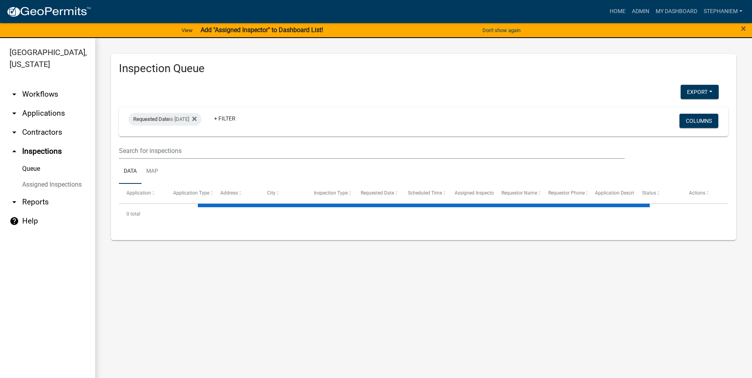
select select "3: 100"
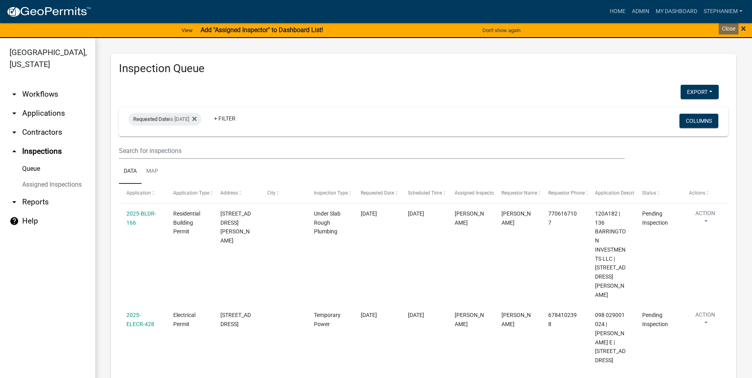
click at [745, 29] on span "×" at bounding box center [743, 28] width 5 height 11
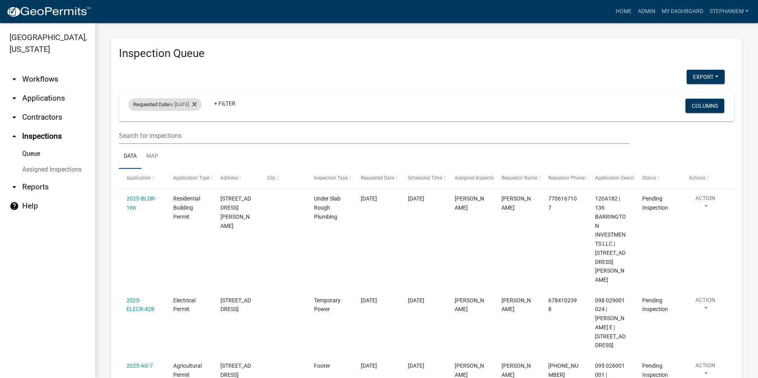
click at [185, 102] on div "Requested Date is [DATE]" at bounding box center [164, 104] width 73 height 13
click at [195, 136] on input "[DATE]" at bounding box center [172, 134] width 56 height 16
type input "[DATE]"
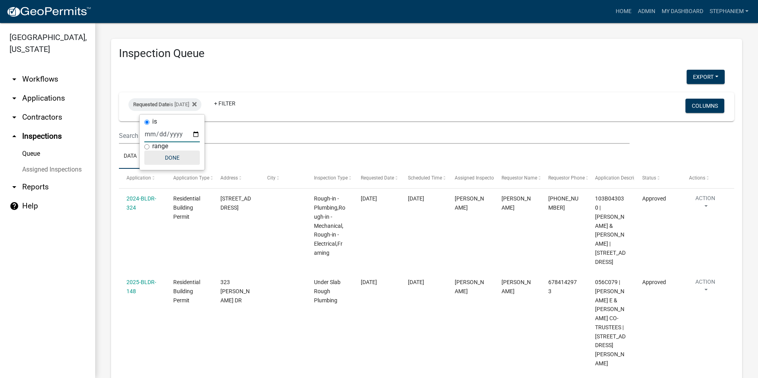
click at [187, 159] on button "Done" at bounding box center [172, 158] width 56 height 14
click at [190, 105] on div "Requested Date is [DATE]" at bounding box center [164, 104] width 73 height 13
click at [195, 137] on input "[DATE]" at bounding box center [172, 134] width 56 height 16
type input "[DATE]"
click at [194, 153] on button "Done" at bounding box center [172, 158] width 56 height 14
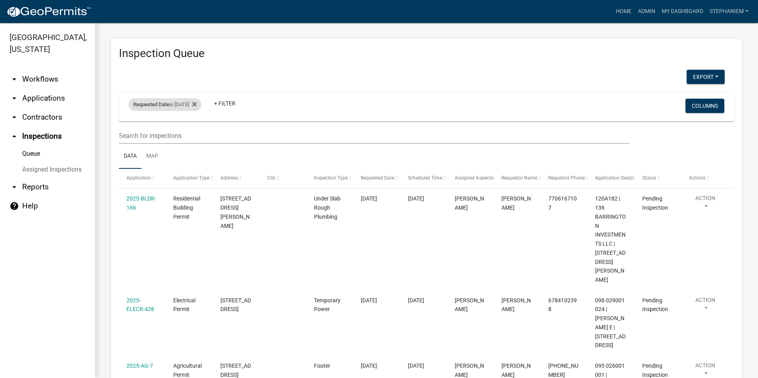
click at [201, 105] on div "Requested Date is [DATE]" at bounding box center [164, 104] width 73 height 13
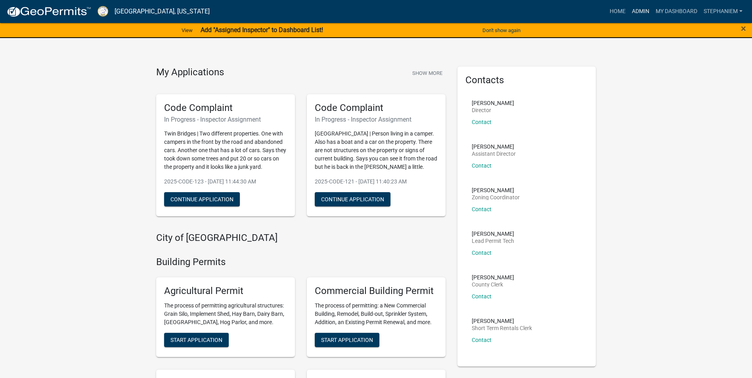
click at [641, 18] on link "Admin" at bounding box center [641, 11] width 24 height 15
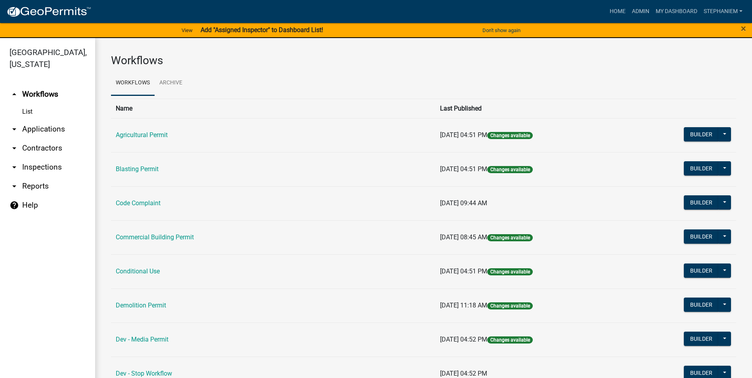
click at [69, 132] on link "arrow_drop_down Applications" at bounding box center [47, 129] width 95 height 19
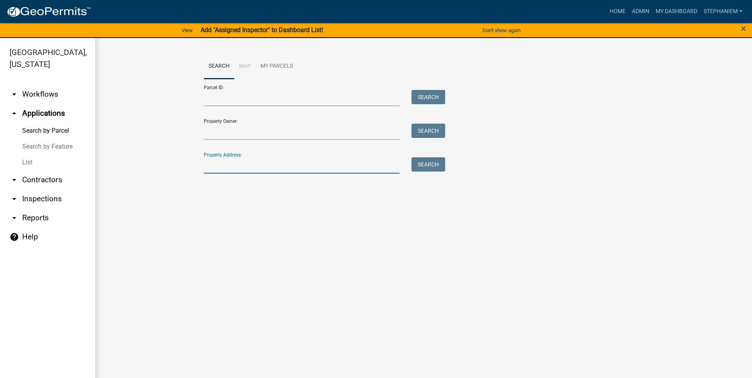
click at [222, 159] on input "Property Address:" at bounding box center [302, 165] width 196 height 16
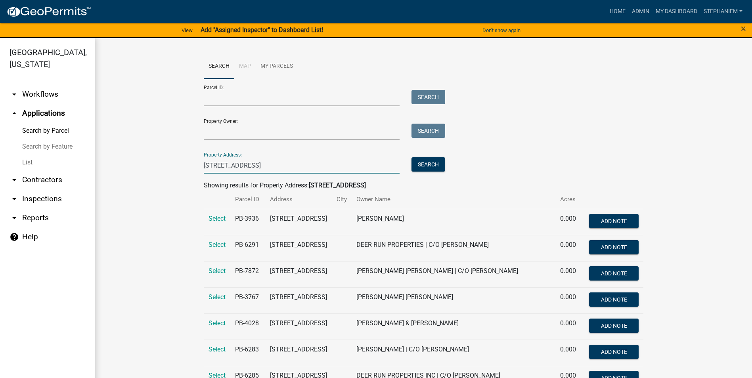
type input "1244 Madison Rd"
click at [42, 167] on link "List" at bounding box center [47, 163] width 95 height 16
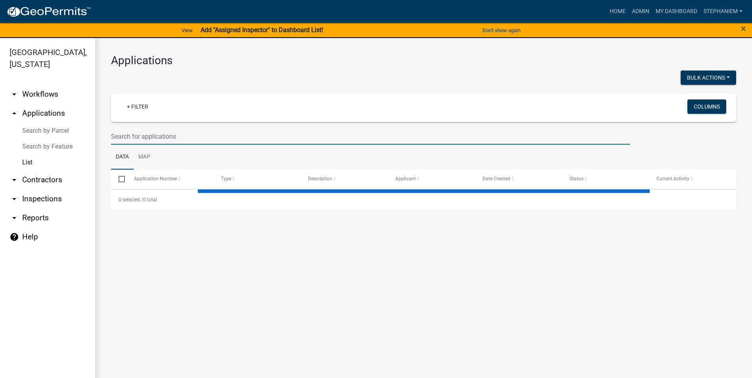
click at [232, 143] on input "text" at bounding box center [370, 136] width 519 height 16
select select "2: 50"
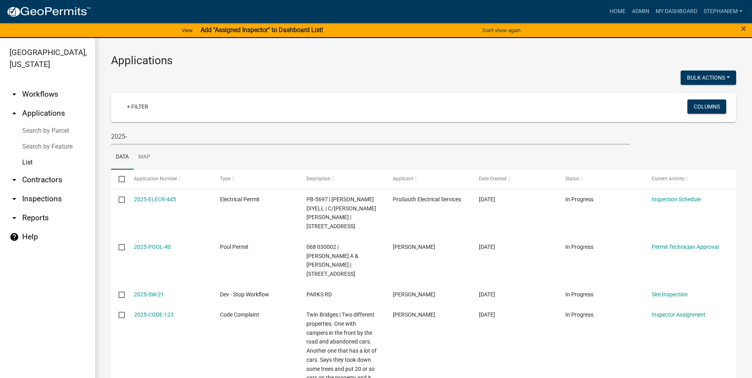
click at [535, 153] on ul "Data Map" at bounding box center [423, 157] width 625 height 25
click at [226, 136] on input "2025-" at bounding box center [370, 136] width 519 height 16
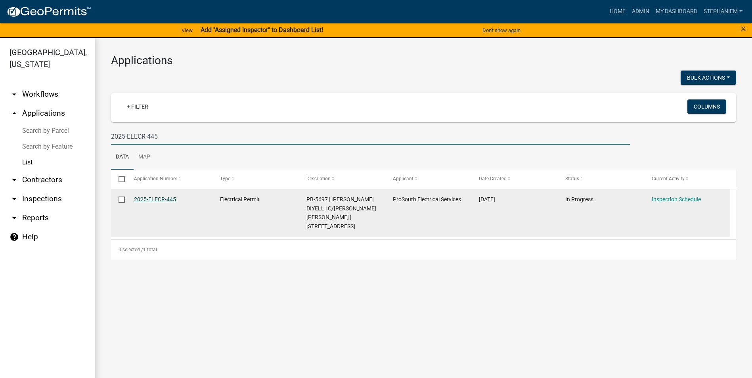
type input "2025-ELECR-445"
click at [154, 202] on link "2025-ELECR-445" at bounding box center [155, 199] width 42 height 6
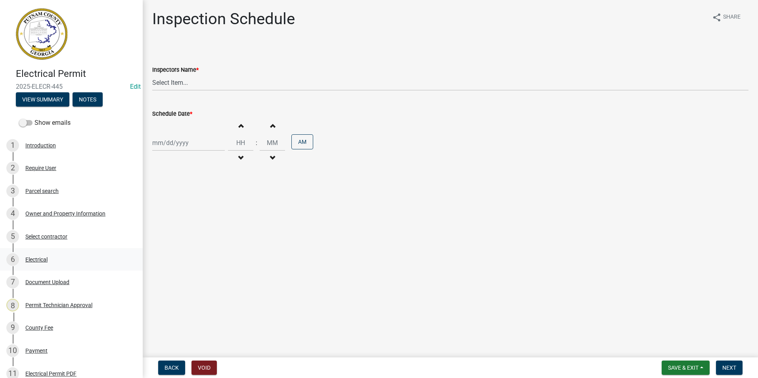
click at [69, 255] on div "6 Electrical" at bounding box center [68, 259] width 124 height 13
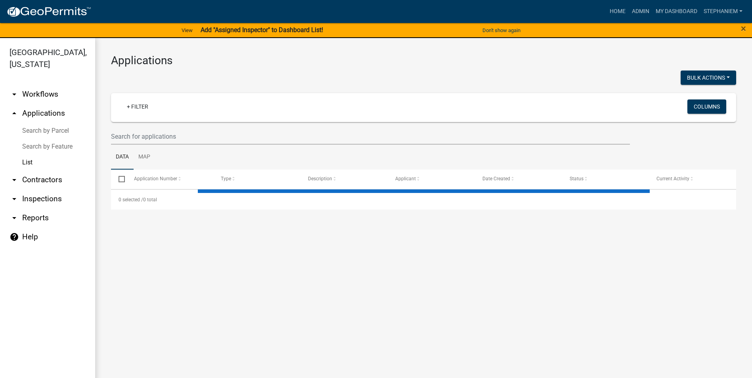
select select "2: 50"
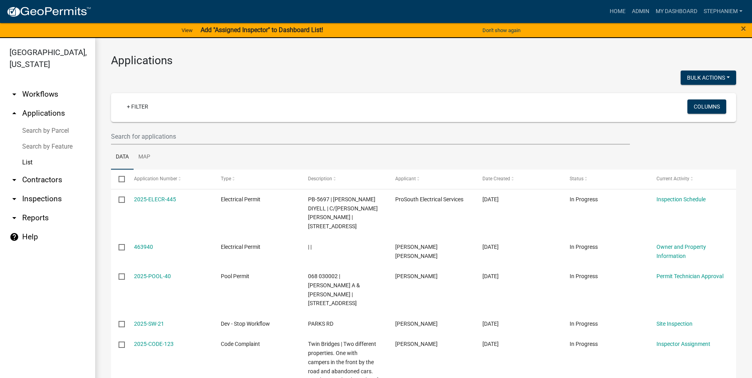
click at [50, 116] on link "arrow_drop_up Applications" at bounding box center [47, 113] width 95 height 19
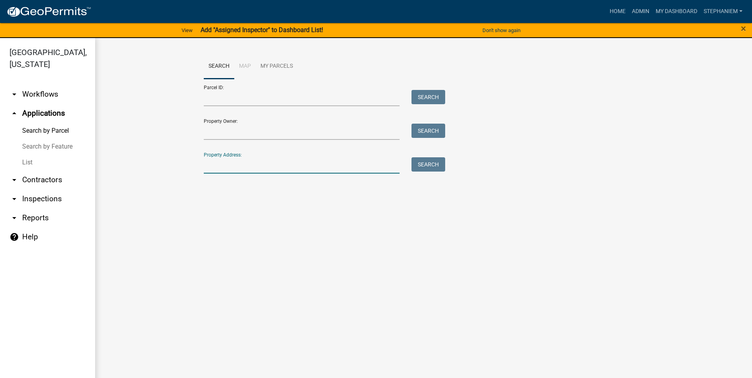
click at [236, 167] on input "Property Address:" at bounding box center [302, 165] width 196 height 16
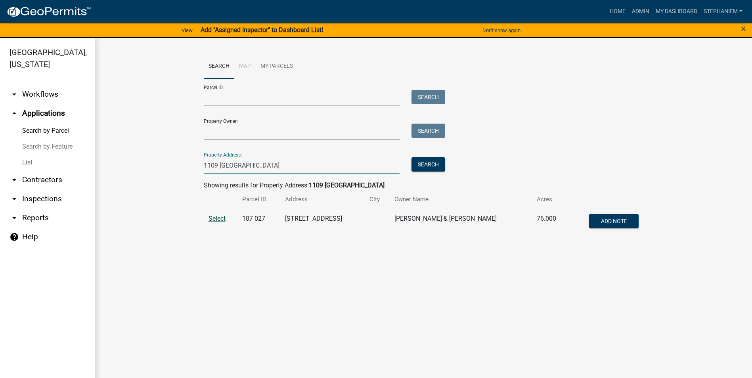
type input "1109 Oconee Springs"
click at [221, 218] on span "Select" at bounding box center [217, 219] width 17 height 8
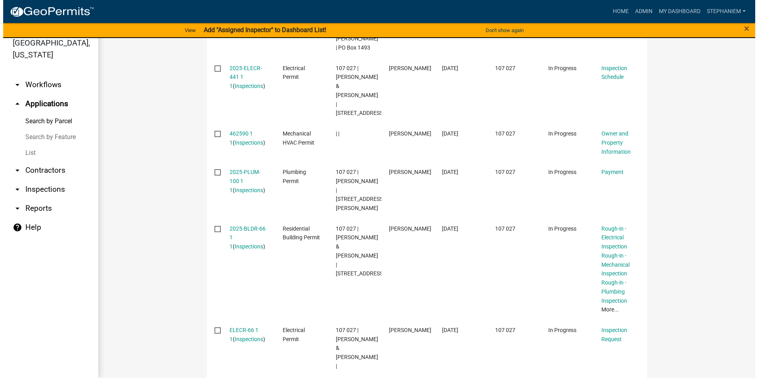
scroll to position [326, 0]
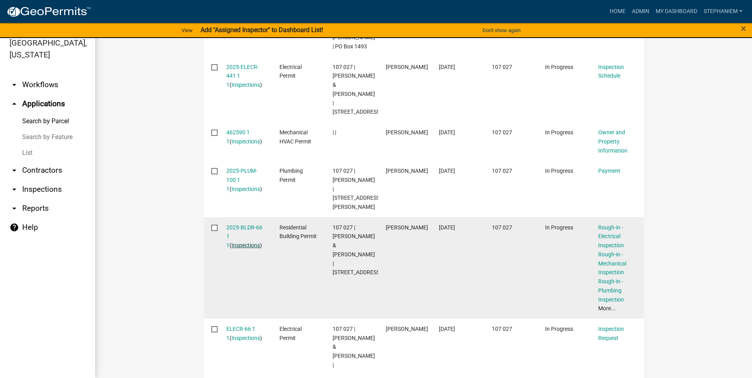
click at [251, 242] on link "Inspections" at bounding box center [246, 245] width 29 height 6
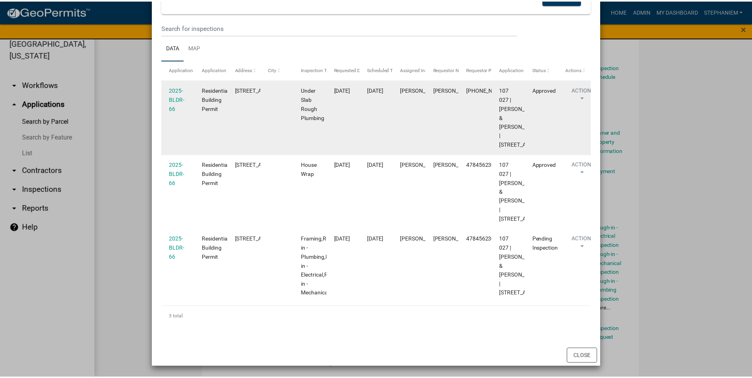
scroll to position [159, 0]
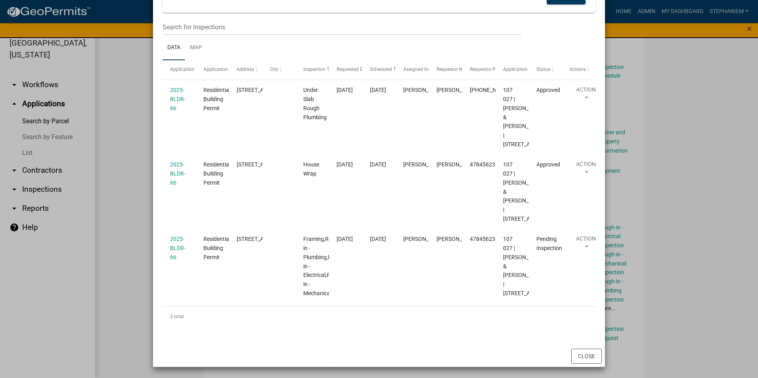
click at [701, 289] on ngb-modal-window "Inspections related to 2025-BLDR-66 × Export Excel Format (.xlsx) CSV Format (.…" at bounding box center [379, 189] width 758 height 378
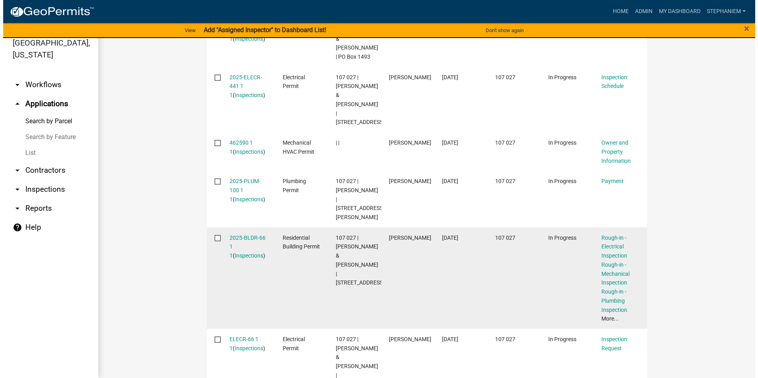
scroll to position [326, 0]
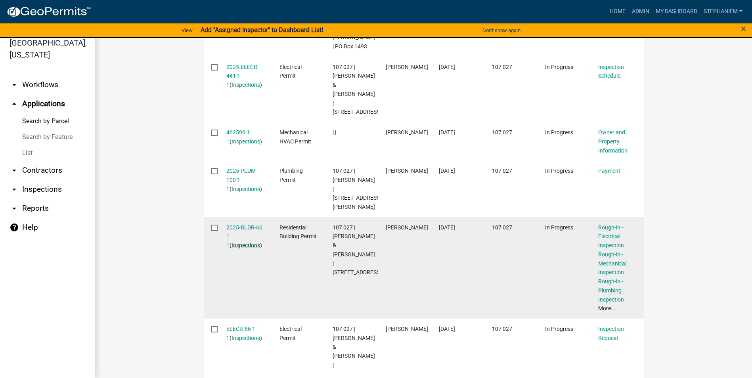
click at [232, 242] on link "Inspections" at bounding box center [246, 245] width 29 height 6
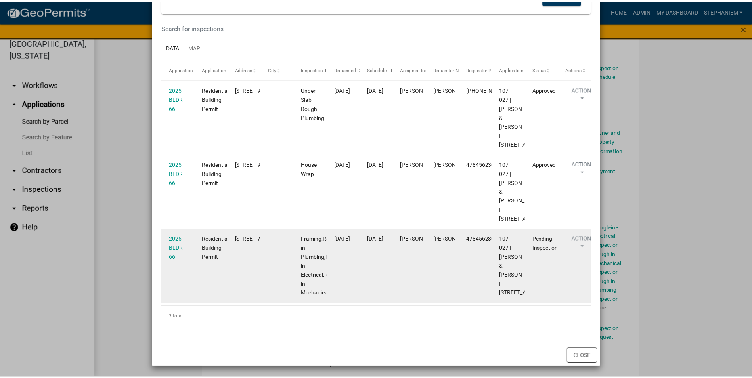
scroll to position [199, 0]
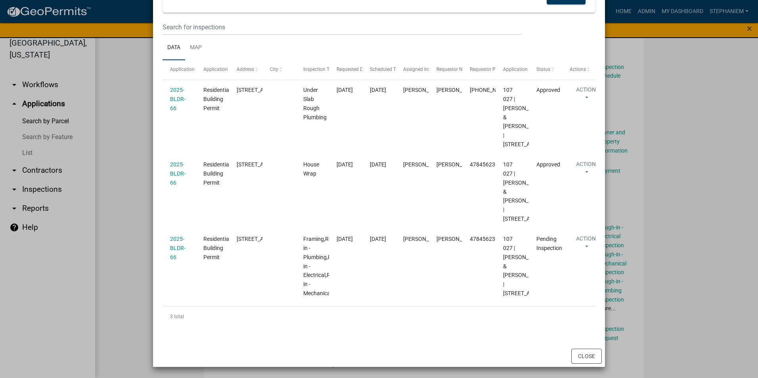
click at [657, 267] on ngb-modal-window "Inspections related to 2025-BLDR-66 × Export Excel Format (.xlsx) CSV Format (.…" at bounding box center [379, 189] width 758 height 378
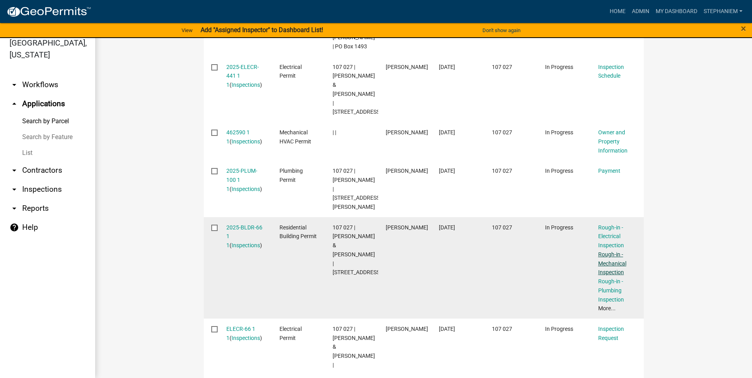
click at [608, 251] on link "Rough-in - Mechanical Inspection" at bounding box center [612, 263] width 28 height 25
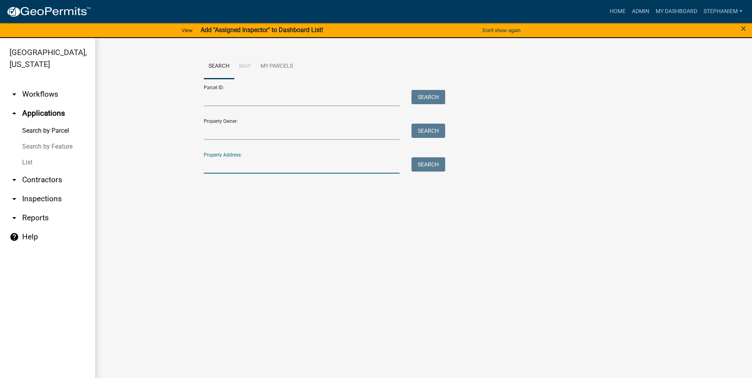
click at [231, 169] on input "Property Address:" at bounding box center [302, 165] width 196 height 16
click at [345, 170] on input "1109" at bounding box center [302, 165] width 196 height 16
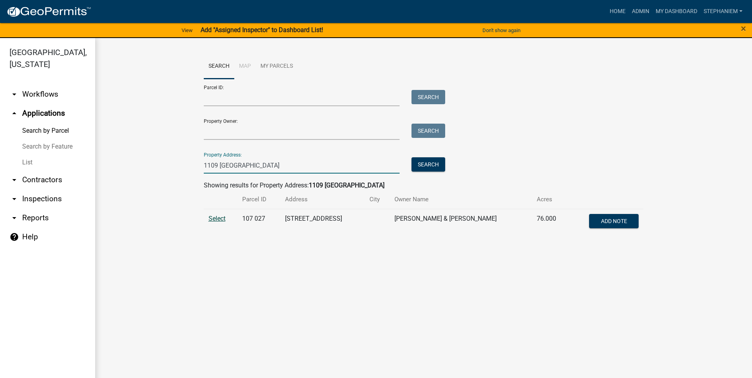
type input "1109 Oconee Springs"
click at [210, 219] on span "Select" at bounding box center [217, 219] width 17 height 8
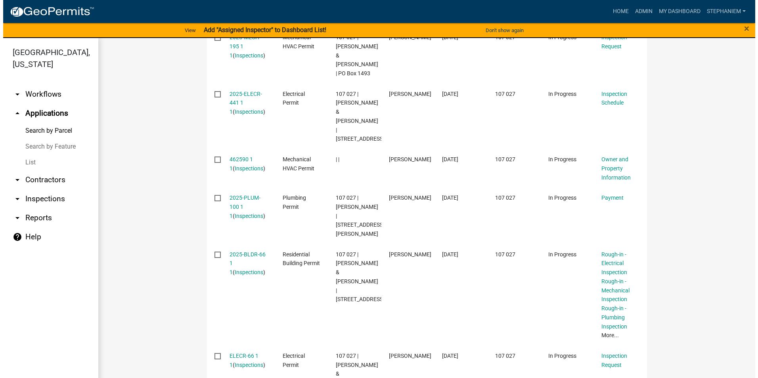
scroll to position [326, 0]
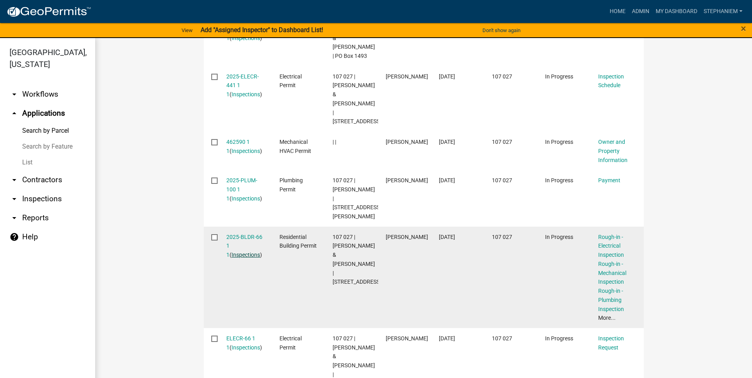
click at [245, 252] on link "Inspections" at bounding box center [246, 255] width 29 height 6
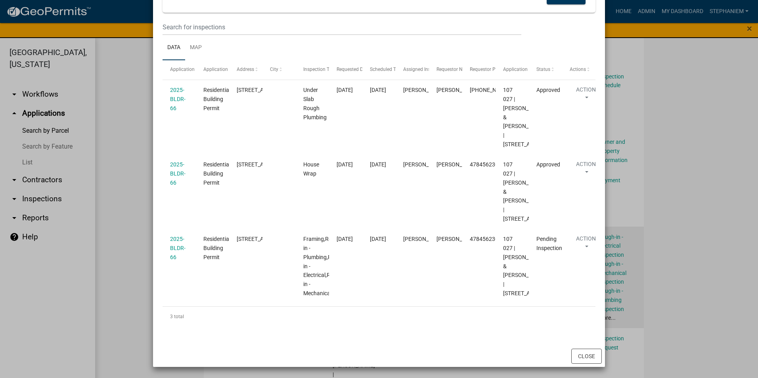
scroll to position [199, 0]
click at [691, 225] on ngb-modal-window "Inspections related to 2025-BLDR-66 × Export Excel Format (.xlsx) CSV Format (.…" at bounding box center [379, 189] width 758 height 378
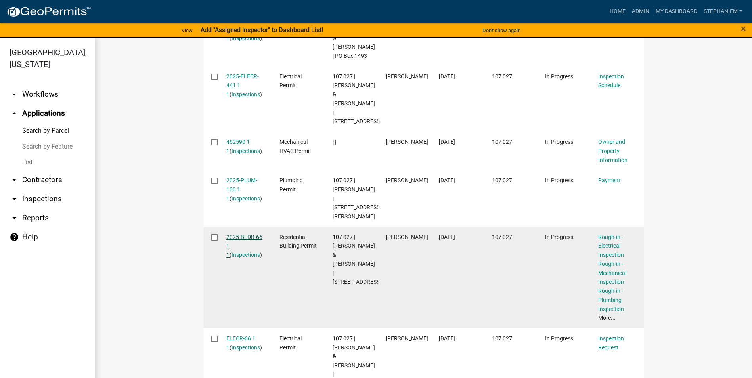
click at [256, 234] on link "2025-BLDR-66 1 1" at bounding box center [244, 246] width 36 height 25
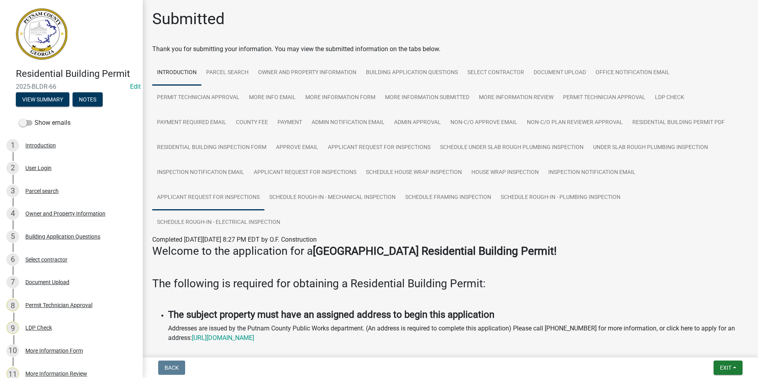
click at [221, 195] on link "Applicant Request for Inspections" at bounding box center [208, 197] width 112 height 25
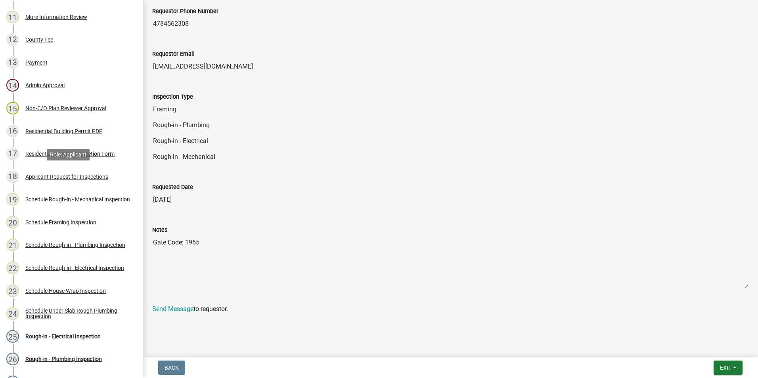
scroll to position [397, 0]
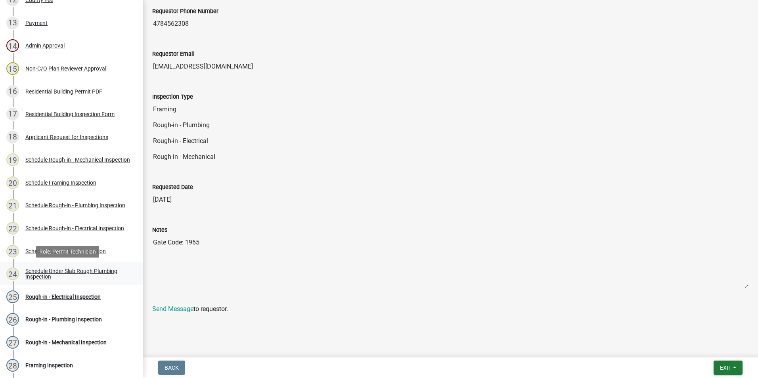
click at [101, 265] on link "24 Schedule Under Slab Rough Plumbing Inspection" at bounding box center [71, 273] width 143 height 23
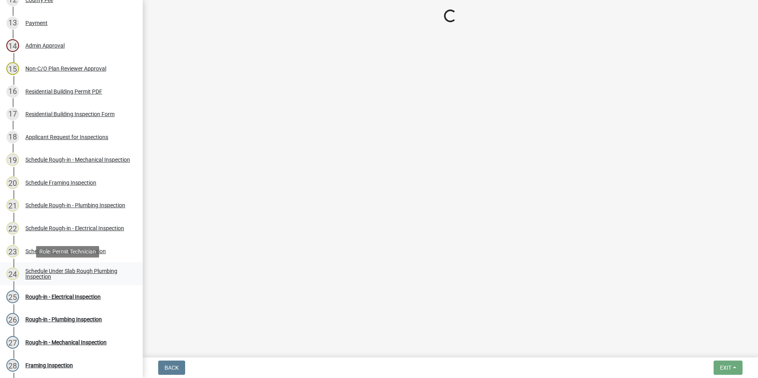
select select "07642ab0-564c-47bb-824b-0ccf2da83593"
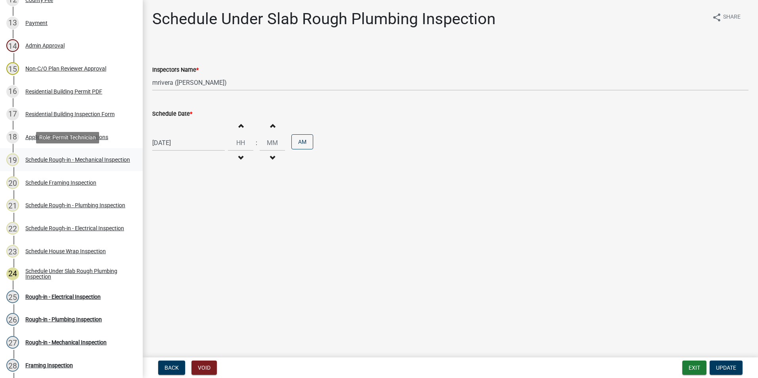
click at [88, 163] on div "Schedule Rough-in - Mechanical Inspection" at bounding box center [77, 160] width 105 height 6
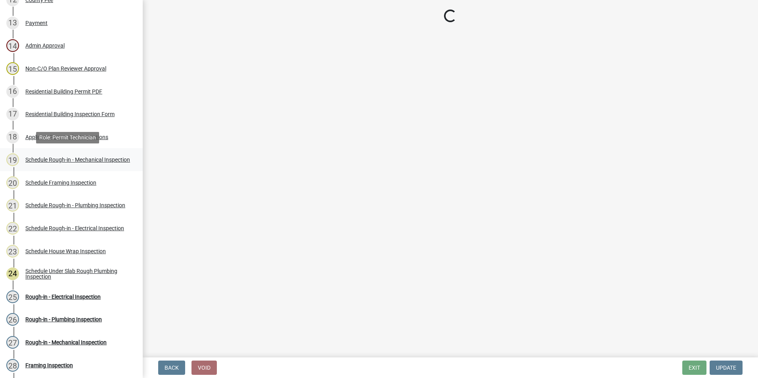
select select "07642ab0-564c-47bb-824b-0ccf2da83593"
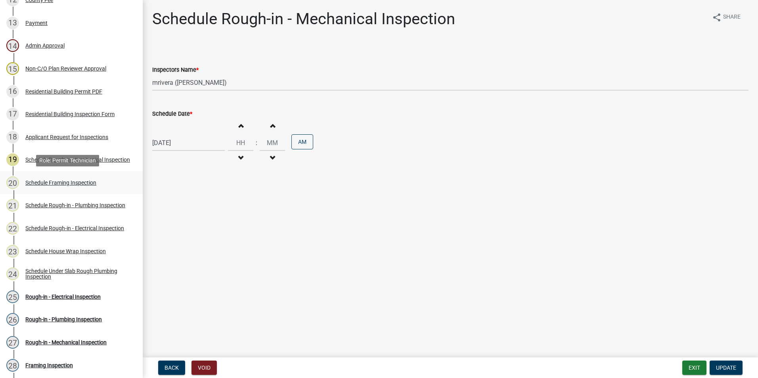
click at [99, 181] on div "20 Schedule Framing Inspection" at bounding box center [68, 182] width 124 height 13
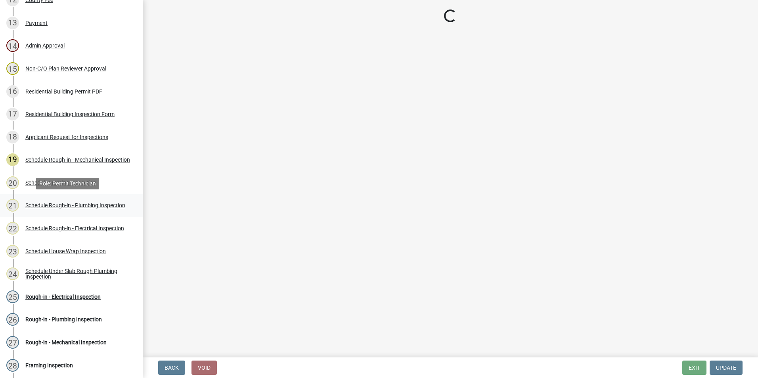
select select "07642ab0-564c-47bb-824b-0ccf2da83593"
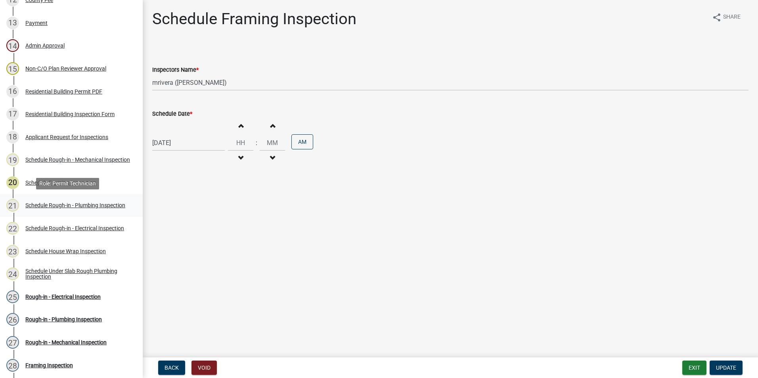
click at [94, 205] on div "Schedule Rough-in - Plumbing Inspection" at bounding box center [75, 206] width 100 height 6
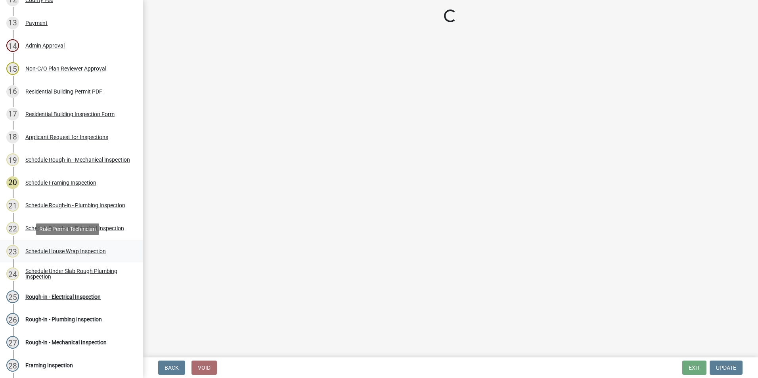
select select "07642ab0-564c-47bb-824b-0ccf2da83593"
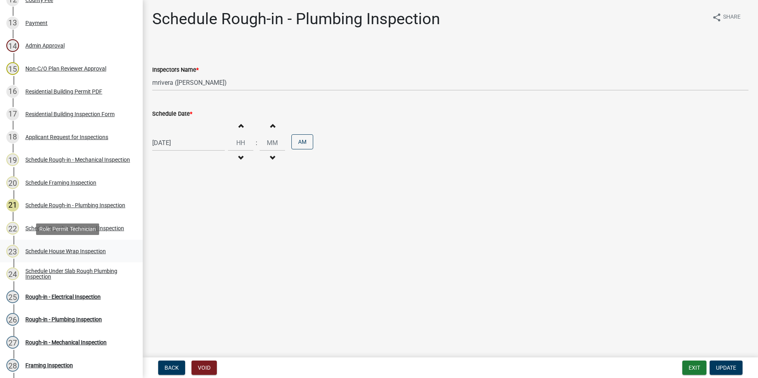
click at [78, 247] on div "23 Schedule House Wrap Inspection" at bounding box center [68, 251] width 124 height 13
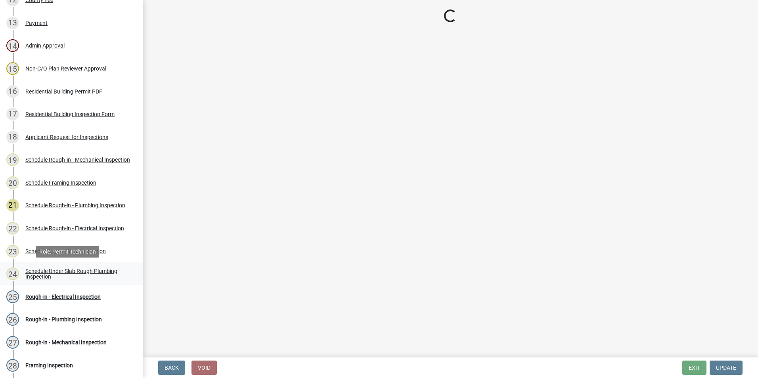
select select "07642ab0-564c-47bb-824b-0ccf2da83593"
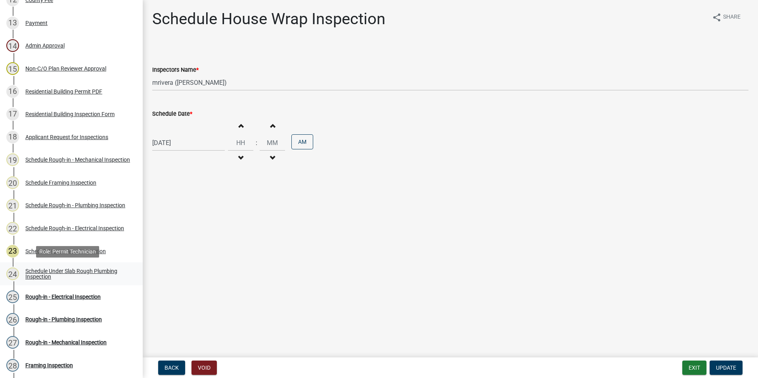
click at [78, 268] on div "Schedule Under Slab Rough Plumbing Inspection" at bounding box center [77, 273] width 105 height 11
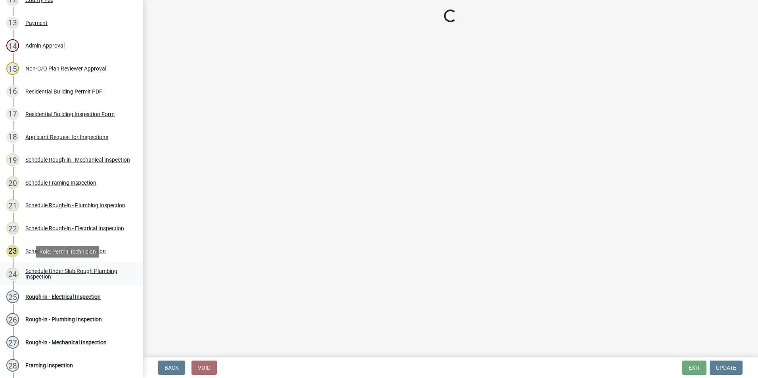
select select "07642ab0-564c-47bb-824b-0ccf2da83593"
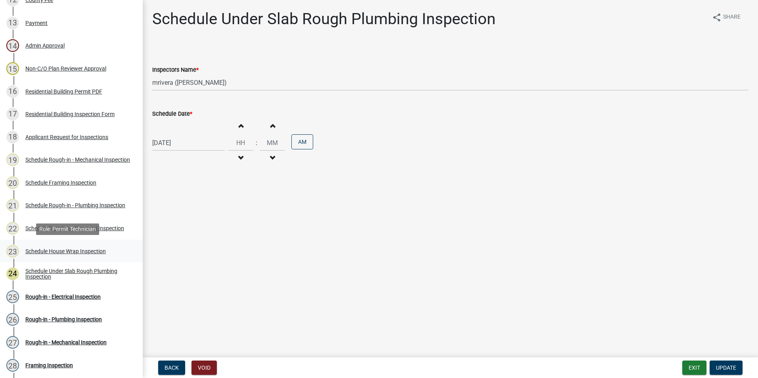
click at [86, 251] on div "Schedule House Wrap Inspection" at bounding box center [65, 252] width 80 height 6
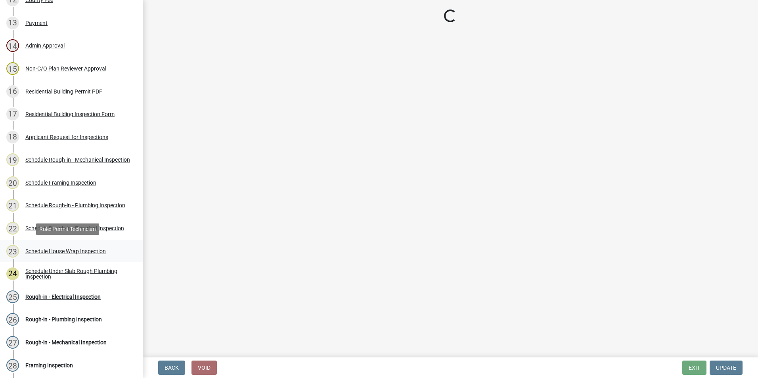
select select "07642ab0-564c-47bb-824b-0ccf2da83593"
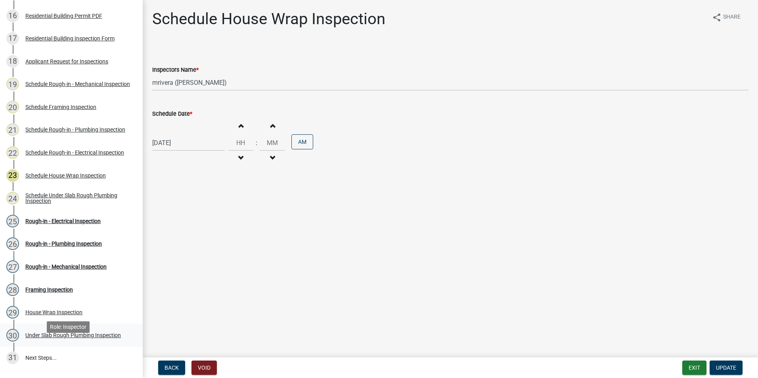
scroll to position [458, 0]
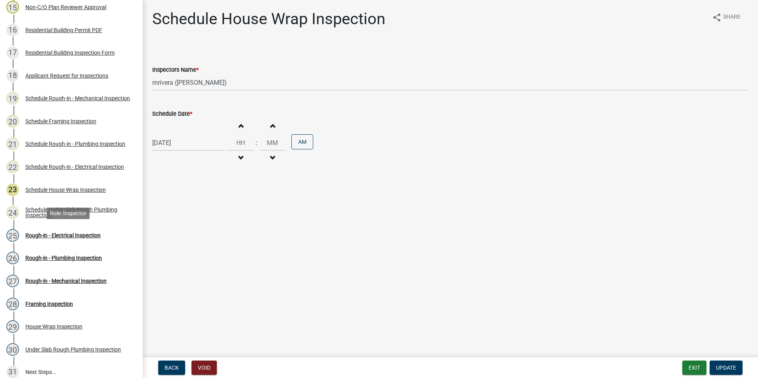
click at [89, 240] on div "25 Rough-in - Electrical Inspection" at bounding box center [68, 235] width 124 height 13
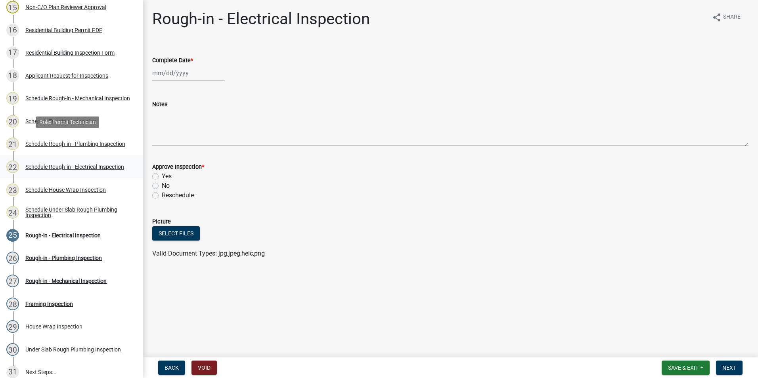
click at [85, 158] on link "22 Schedule Rough-in - Electrical Inspection" at bounding box center [71, 166] width 143 height 23
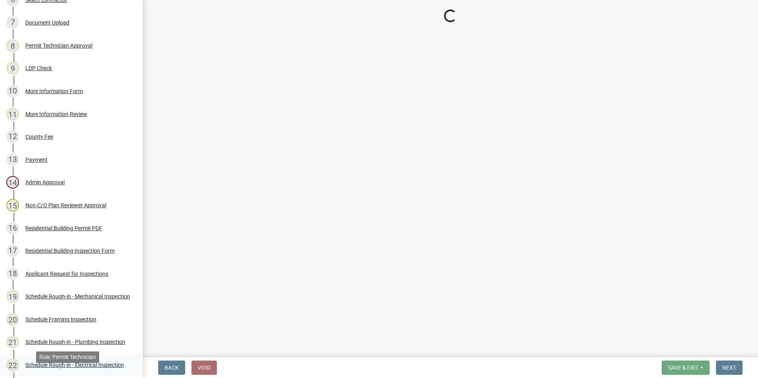
scroll to position [220, 0]
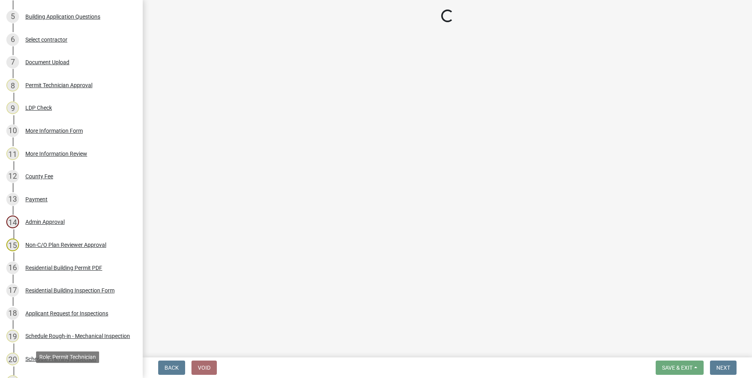
select select "07642ab0-564c-47bb-824b-0ccf2da83593"
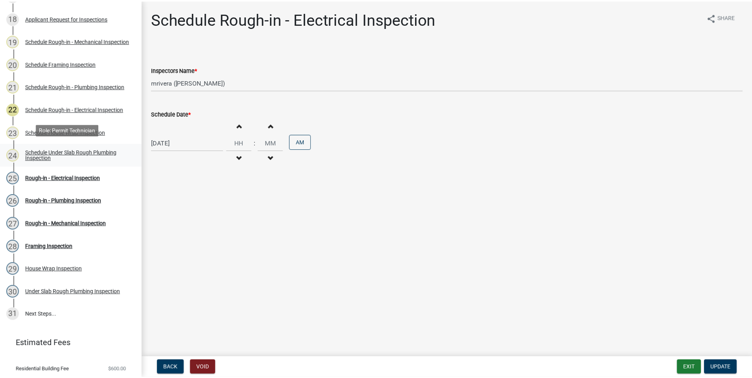
scroll to position [537, 0]
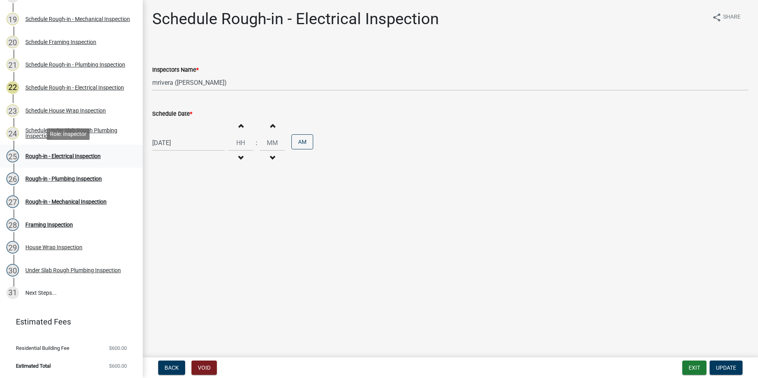
click at [81, 155] on div "Rough-in - Electrical Inspection" at bounding box center [62, 156] width 75 height 6
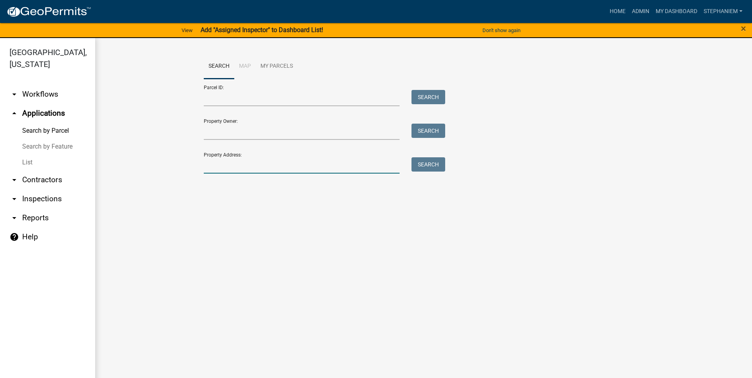
click at [255, 172] on input "Property Address:" at bounding box center [302, 165] width 196 height 16
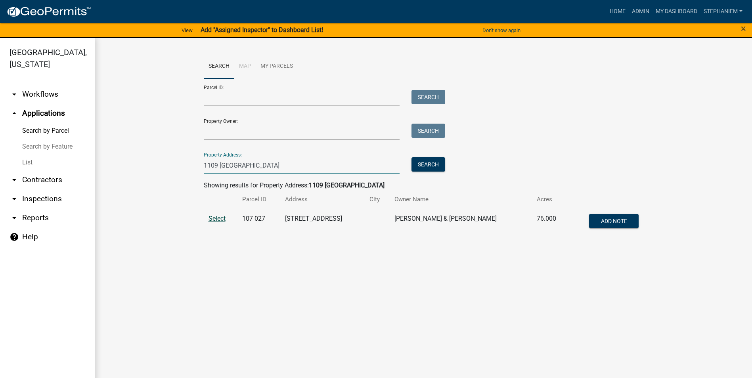
type input "1109 Oconee Springs"
click at [213, 219] on span "Select" at bounding box center [217, 219] width 17 height 8
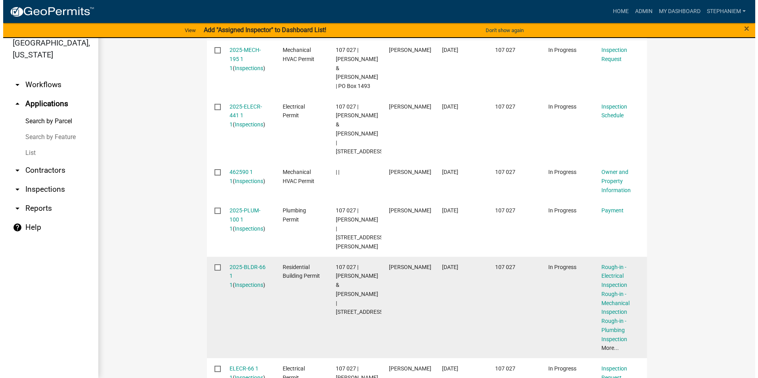
scroll to position [246, 0]
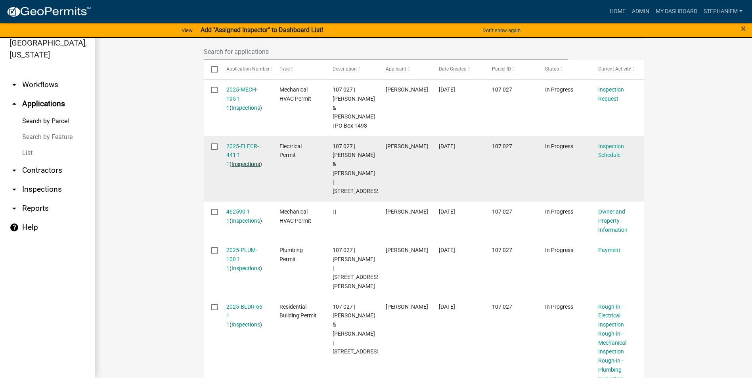
click at [243, 161] on link "Inspections" at bounding box center [246, 164] width 29 height 6
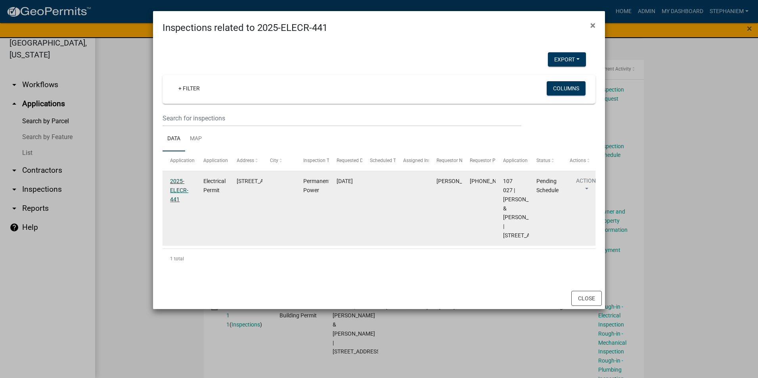
click at [177, 192] on link "2025-ELECR-441" at bounding box center [179, 190] width 18 height 25
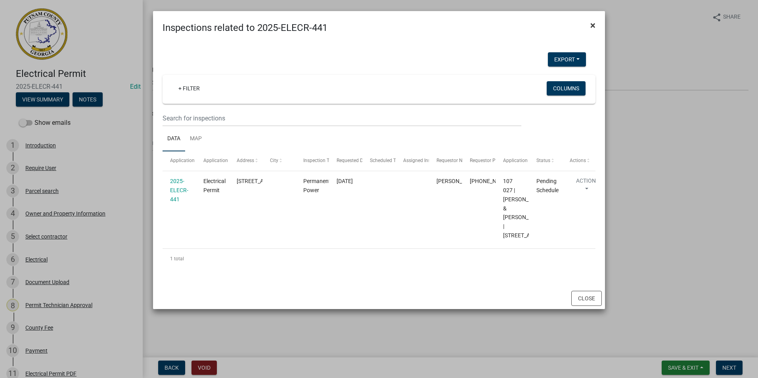
click at [595, 25] on span "×" at bounding box center [592, 25] width 5 height 11
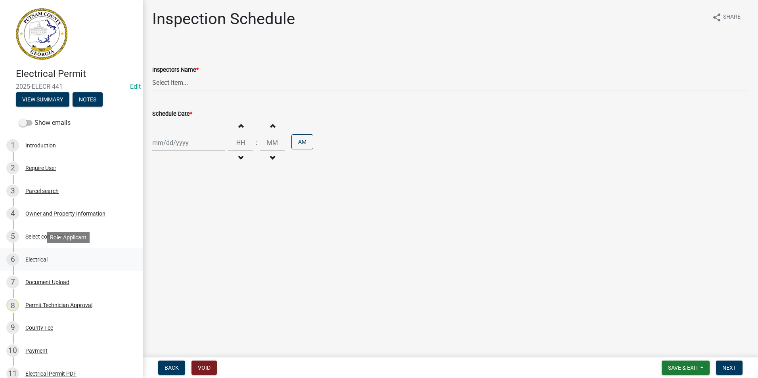
click at [42, 265] on div "6 Electrical" at bounding box center [68, 259] width 124 height 13
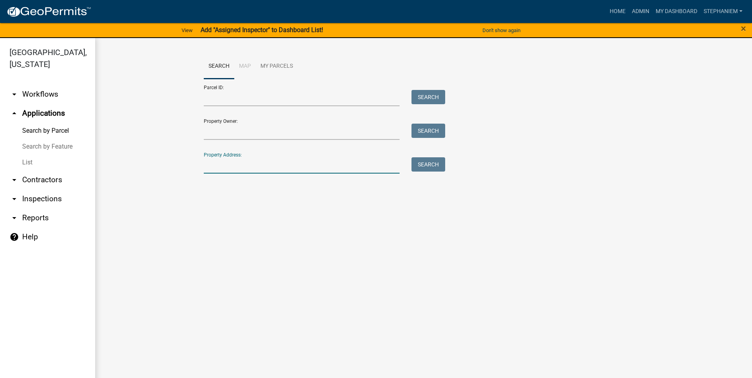
click at [268, 167] on input "Property Address:" at bounding box center [302, 165] width 196 height 16
type input "1109 Oconee Springs road"
click at [437, 165] on button "Search" at bounding box center [429, 164] width 34 height 14
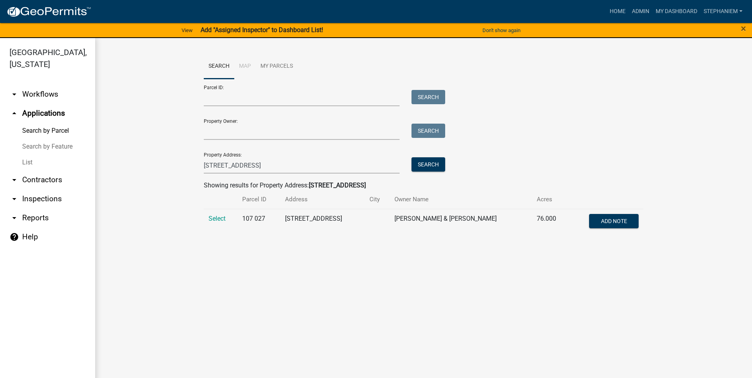
click at [210, 222] on td "Select" at bounding box center [221, 222] width 34 height 26
click at [212, 218] on span "Select" at bounding box center [217, 219] width 17 height 8
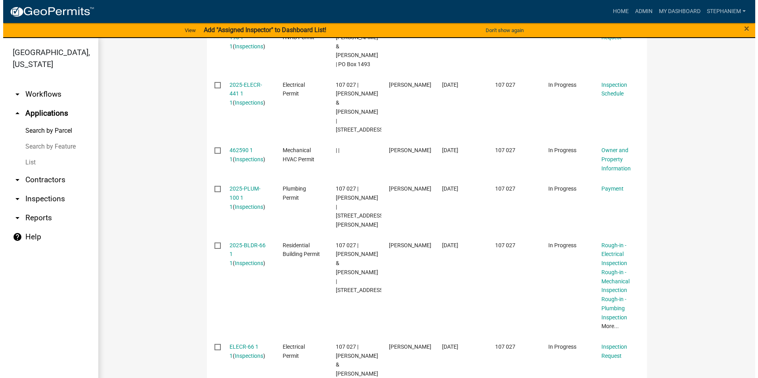
scroll to position [326, 0]
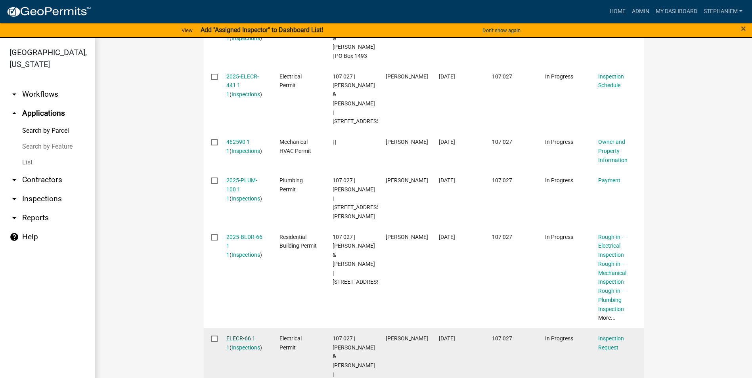
click at [237, 335] on link "ELECR-66 1 1" at bounding box center [240, 342] width 29 height 15
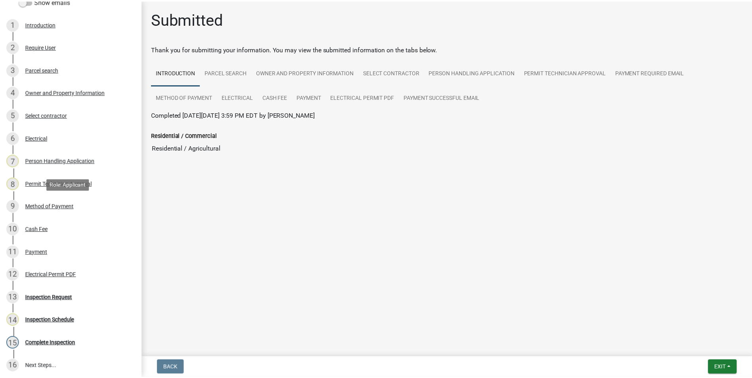
scroll to position [115, 0]
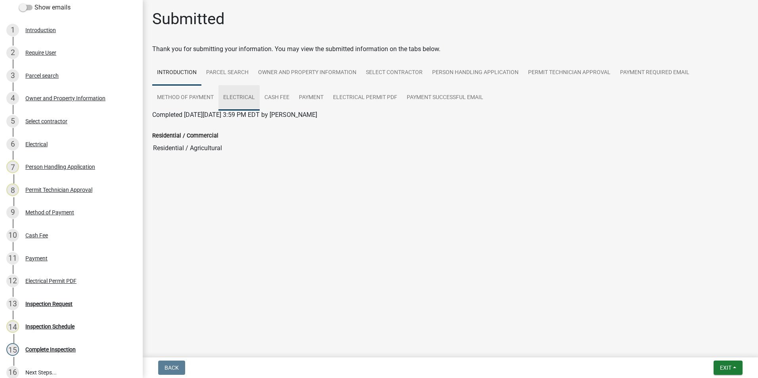
click at [232, 95] on link "Electrical" at bounding box center [238, 97] width 41 height 25
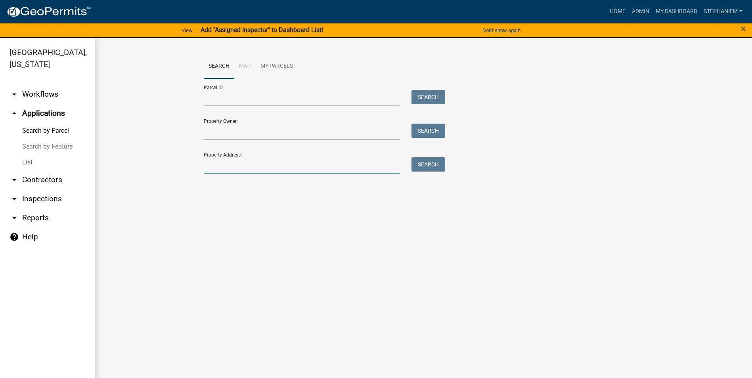
click at [238, 166] on input "Property Address:" at bounding box center [302, 165] width 196 height 16
type input "1109 Oconee Springs road"
click at [421, 167] on button "Search" at bounding box center [429, 164] width 34 height 14
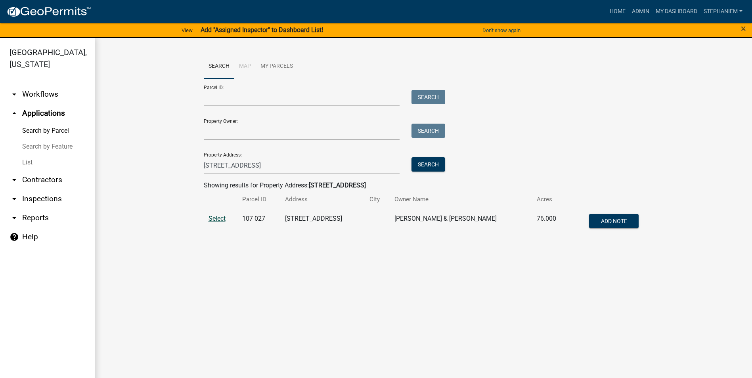
click at [220, 217] on span "Select" at bounding box center [217, 219] width 17 height 8
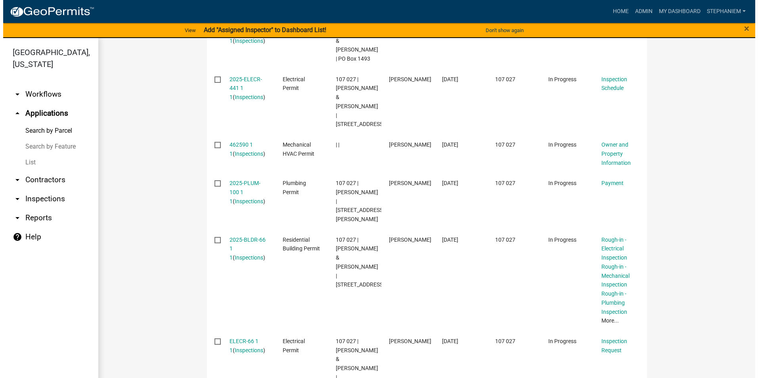
scroll to position [326, 0]
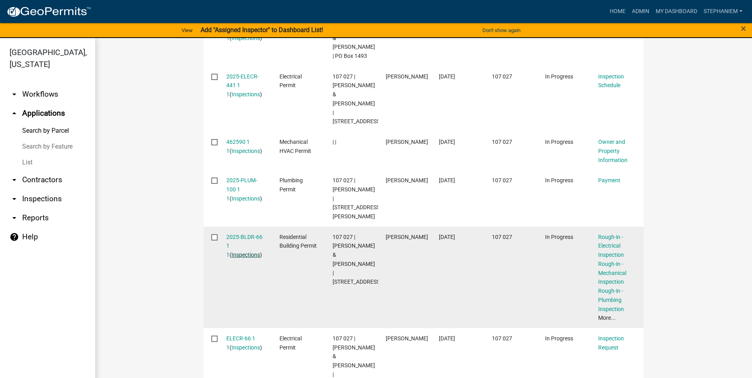
click at [239, 252] on link "Inspections" at bounding box center [246, 255] width 29 height 6
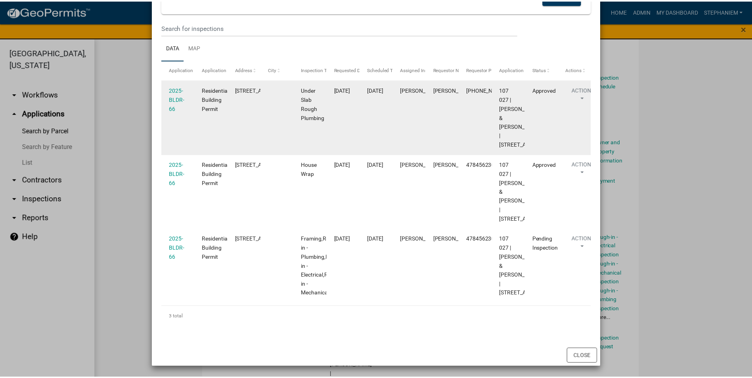
scroll to position [198, 0]
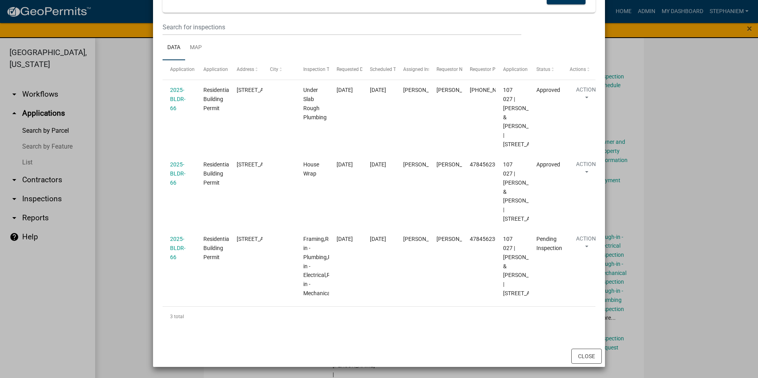
click at [644, 202] on ngb-modal-window "Inspections related to 2025-BLDR-66 × Export Excel Format (.xlsx) CSV Format (.…" at bounding box center [379, 189] width 758 height 378
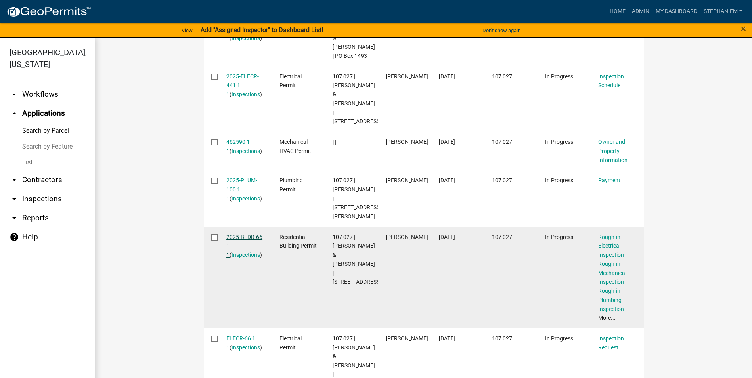
click at [253, 234] on link "2025-BLDR-66 1 1" at bounding box center [244, 246] width 36 height 25
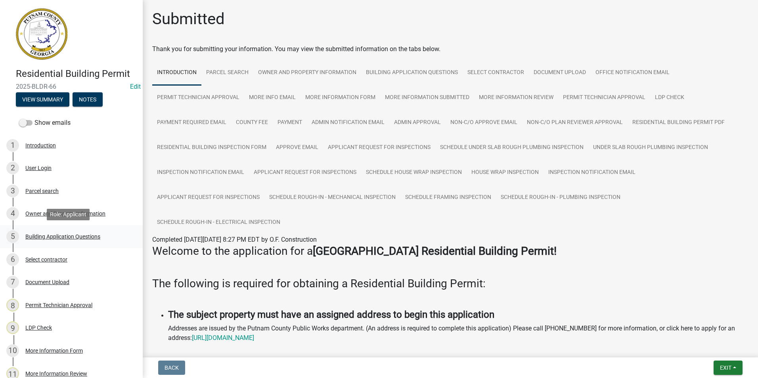
click at [87, 235] on div "Building Application Questions" at bounding box center [62, 237] width 75 height 6
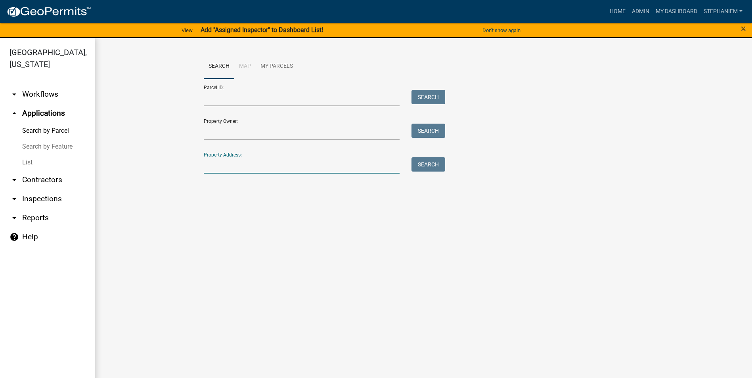
click at [261, 161] on input "Property Address:" at bounding box center [302, 165] width 196 height 16
type input "1109 Oconee Springs road"
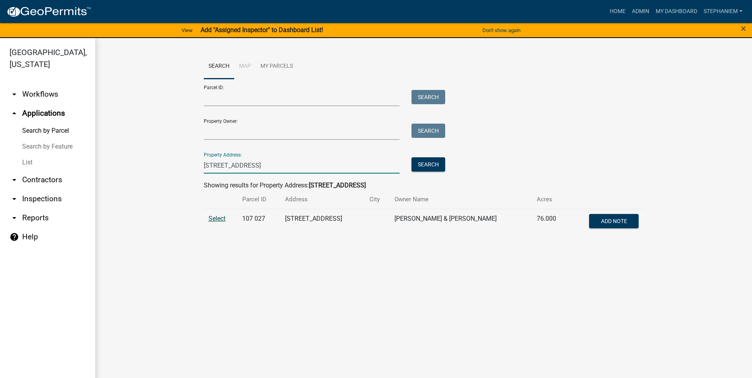
click at [218, 220] on span "Select" at bounding box center [217, 219] width 17 height 8
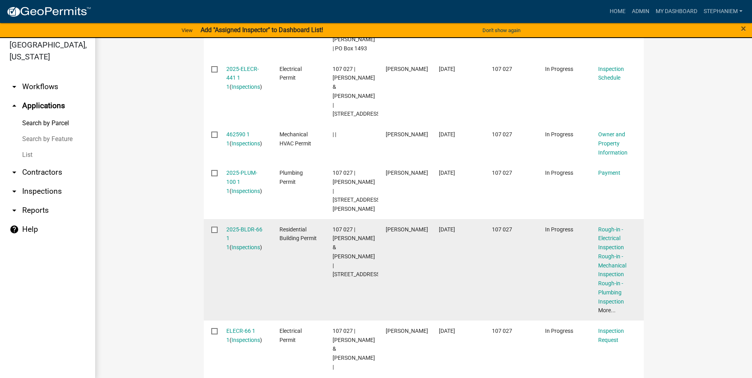
scroll to position [10, 0]
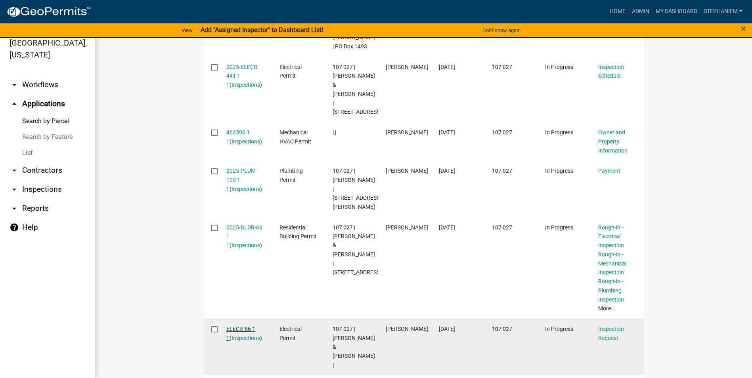
click at [233, 326] on link "ELECR-66 1 1" at bounding box center [240, 333] width 29 height 15
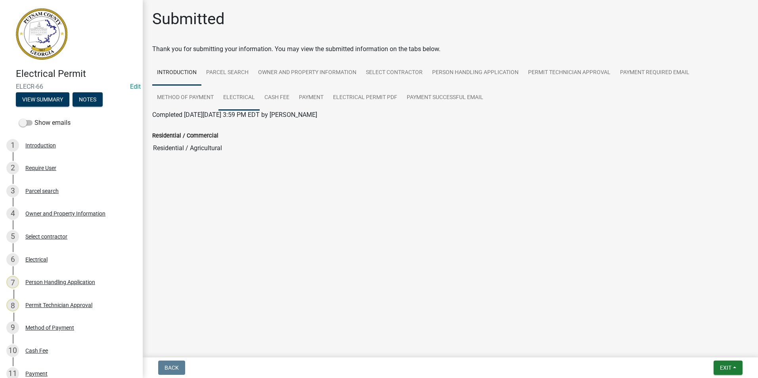
click at [233, 103] on link "Electrical" at bounding box center [238, 97] width 41 height 25
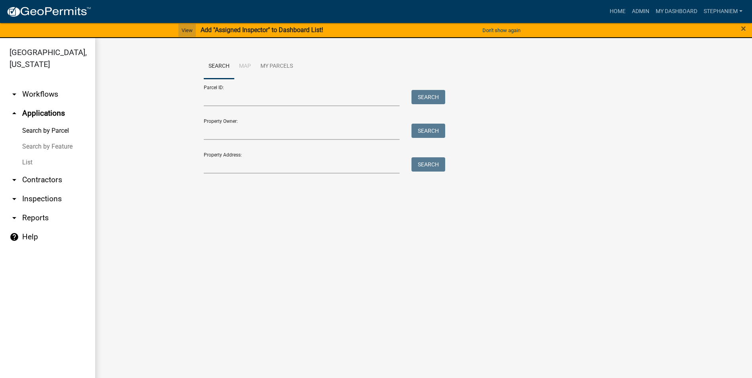
click at [186, 29] on link "View" at bounding box center [186, 30] width 17 height 13
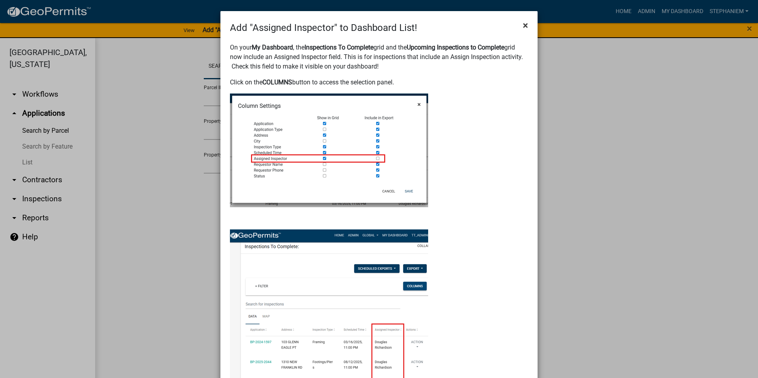
click at [519, 28] on button "×" at bounding box center [526, 25] width 18 height 22
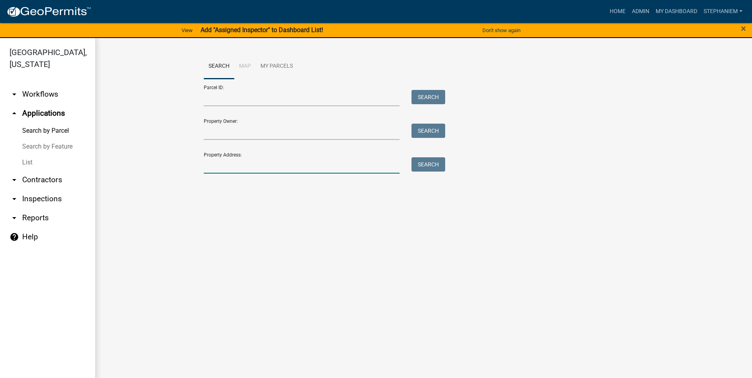
click at [273, 159] on input "Property Address:" at bounding box center [302, 165] width 196 height 16
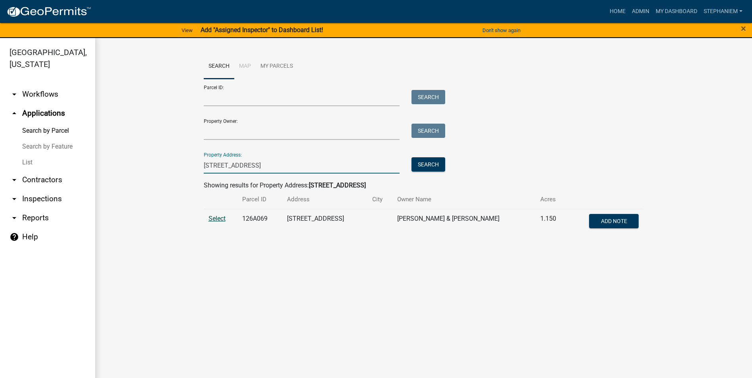
type input "630 Rockville Springs"
click at [213, 218] on span "Select" at bounding box center [217, 219] width 17 height 8
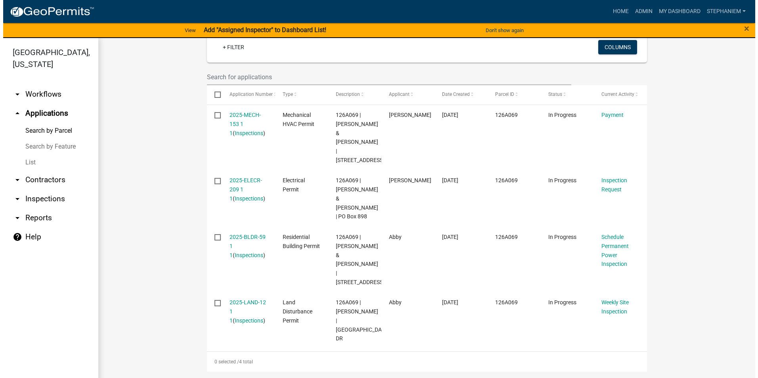
scroll to position [249, 0]
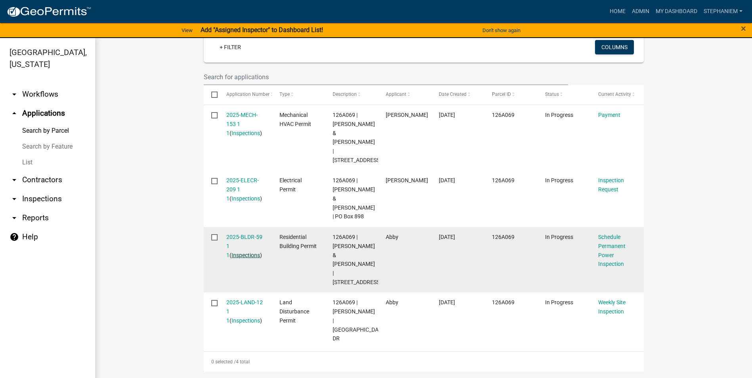
click at [232, 255] on link "Inspections" at bounding box center [246, 255] width 29 height 6
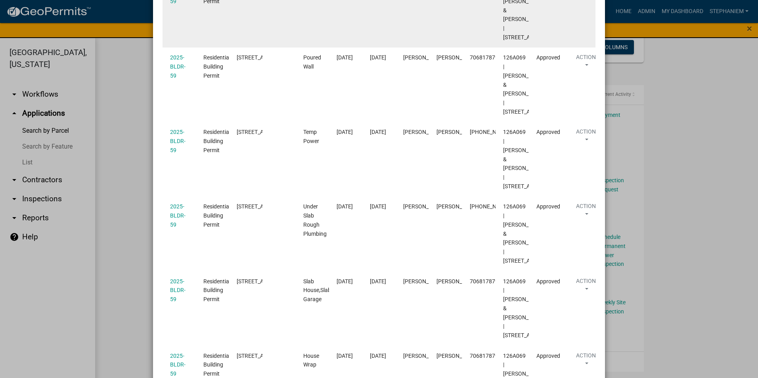
scroll to position [0, 0]
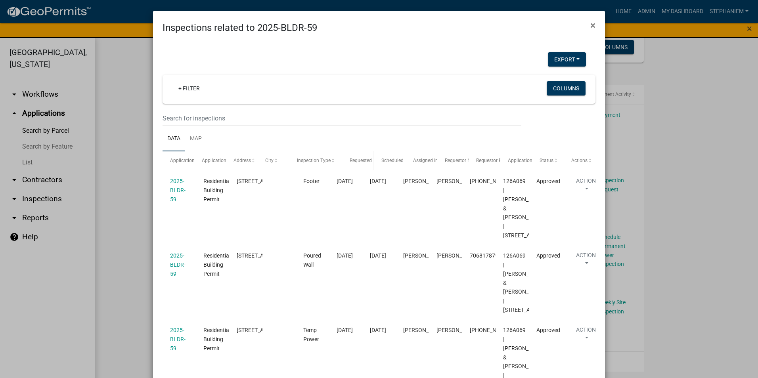
drag, startPoint x: 325, startPoint y: 160, endPoint x: 348, endPoint y: 163, distance: 23.1
click at [348, 163] on div "Application Application Type Address City Inspection Type Requested Date Schedu…" at bounding box center [379, 160] width 433 height 19
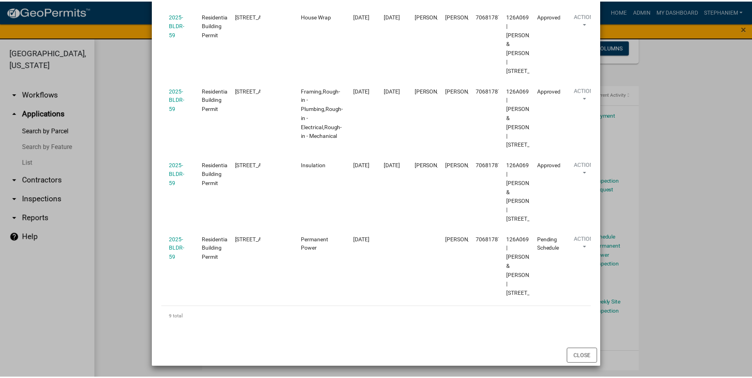
scroll to position [595, 0]
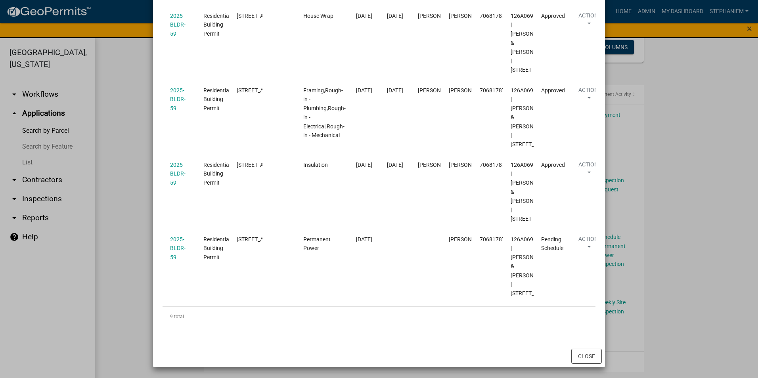
drag, startPoint x: 659, startPoint y: 93, endPoint x: 643, endPoint y: 100, distance: 17.6
click at [657, 94] on ngb-modal-window "Inspections related to 2025-BLDR-59 × Export Excel Format (.xlsx) CSV Format (.…" at bounding box center [379, 189] width 758 height 378
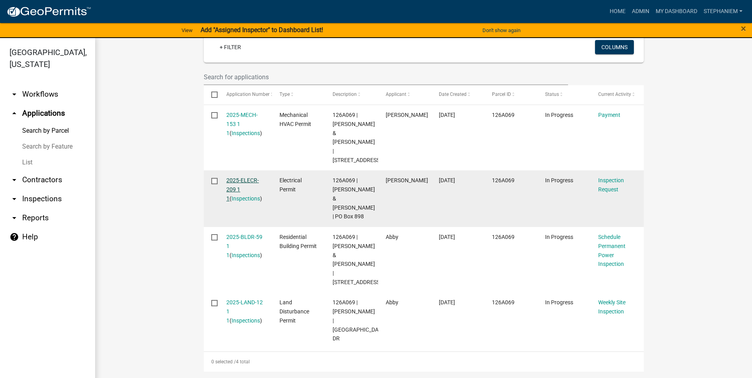
click at [252, 177] on link "2025-ELECR-209 1 1" at bounding box center [242, 189] width 33 height 25
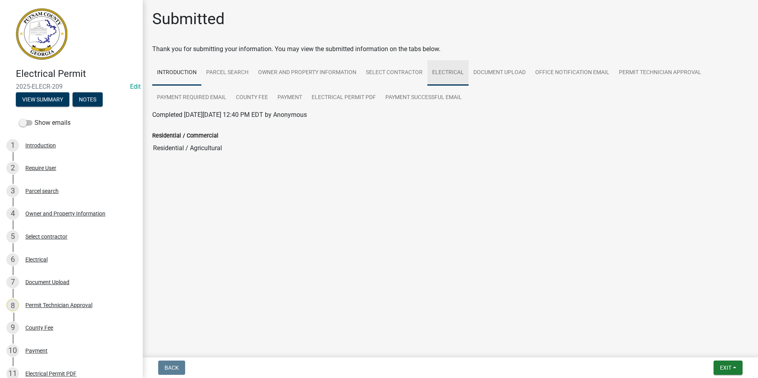
click at [457, 75] on link "Electrical" at bounding box center [447, 72] width 41 height 25
